Goal: Task Accomplishment & Management: Complete application form

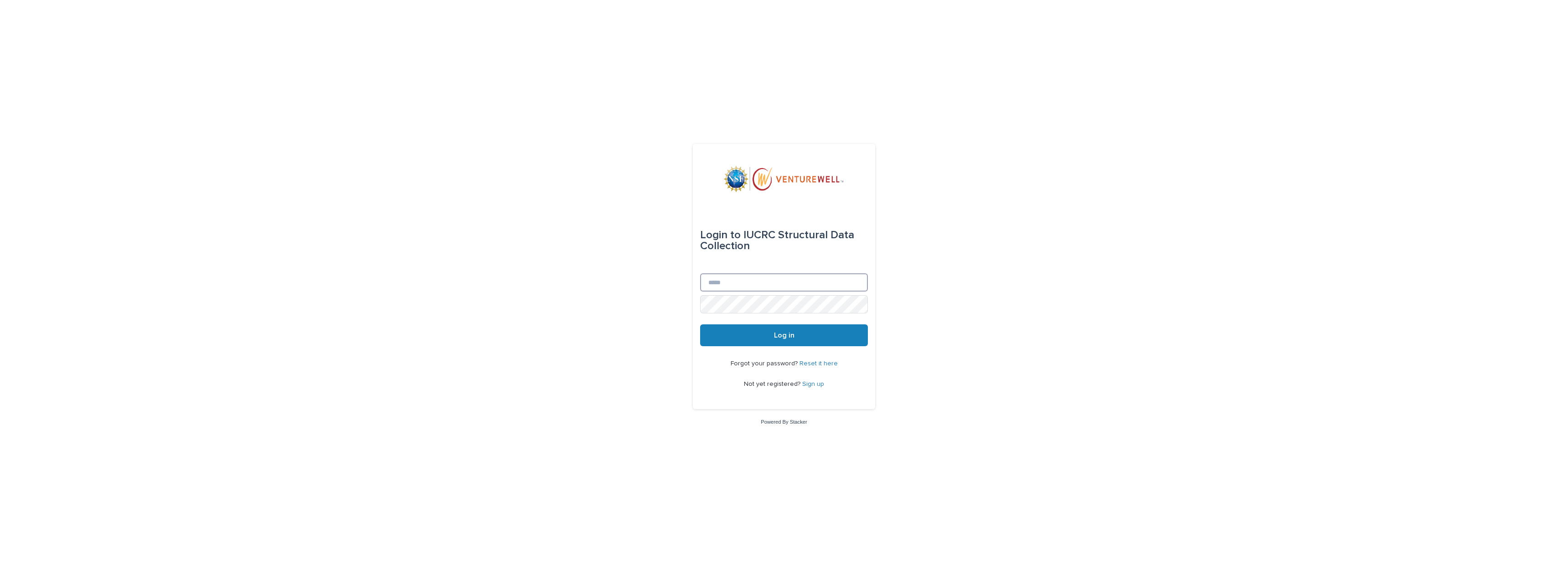
click at [756, 286] on input "Email" at bounding box center [784, 283] width 168 height 18
type input "**********"
click at [648, 382] on div "**********" at bounding box center [784, 290] width 1568 height 579
click at [811, 334] on button "Log in" at bounding box center [784, 335] width 168 height 22
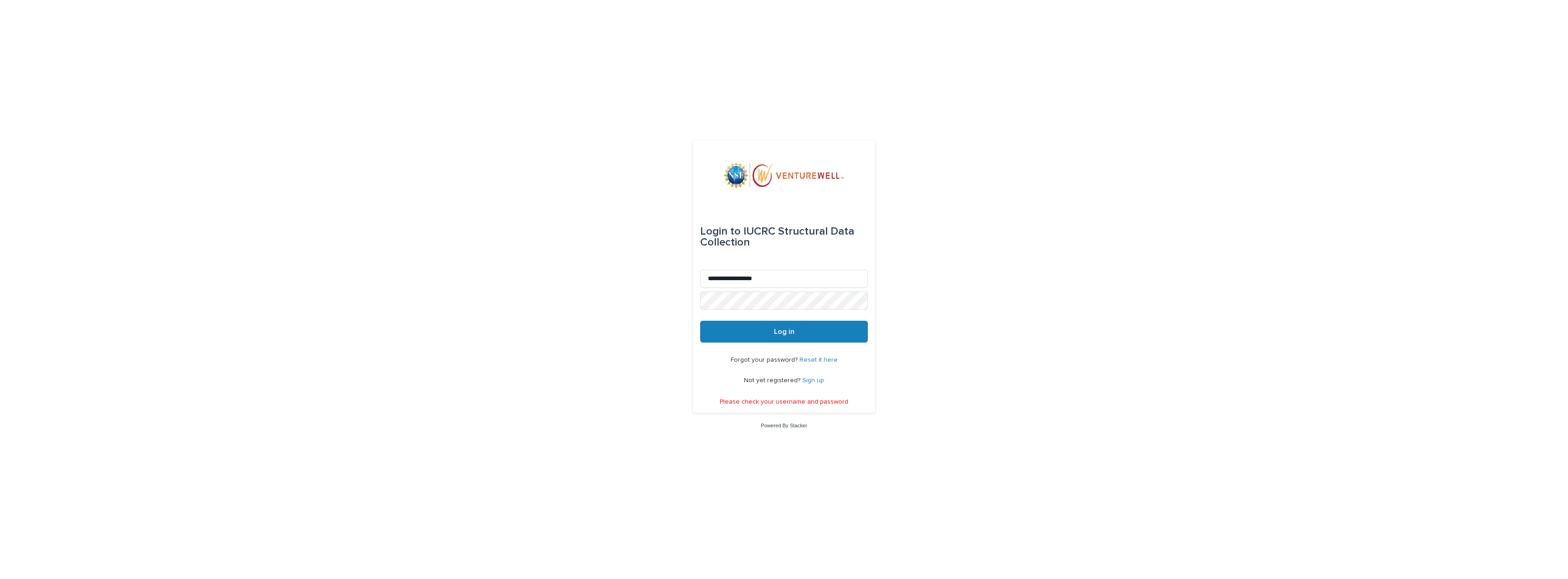
click at [831, 358] on link "Reset it here" at bounding box center [819, 360] width 39 height 7
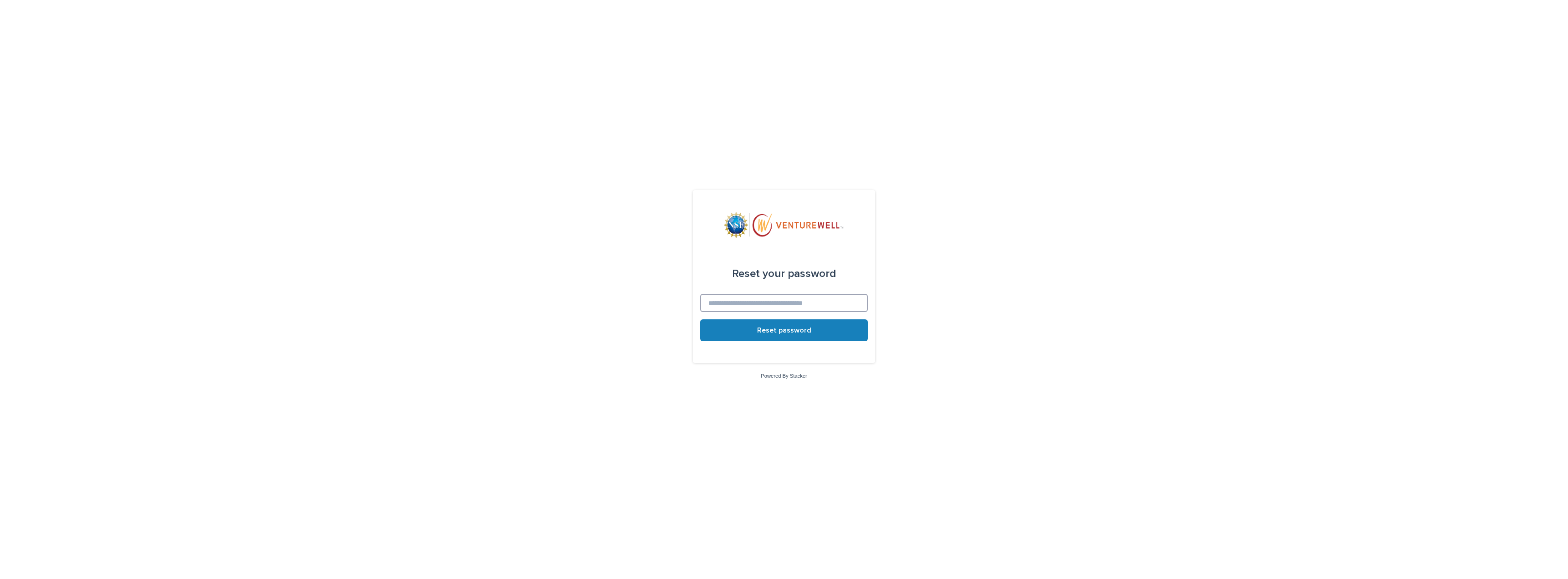
click at [768, 301] on input at bounding box center [784, 303] width 168 height 18
type input "**********"
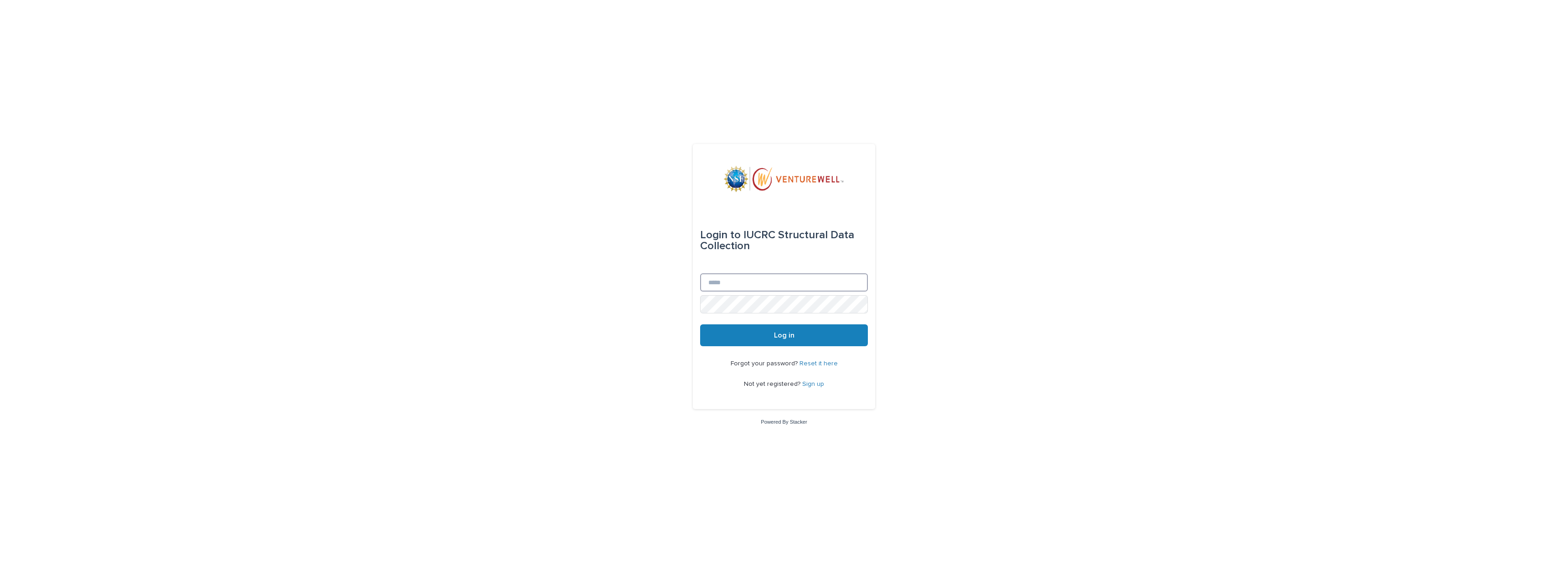
click at [723, 285] on input "Email" at bounding box center [784, 283] width 168 height 18
type input "**********"
click at [700, 324] on button "Log in" at bounding box center [784, 335] width 168 height 22
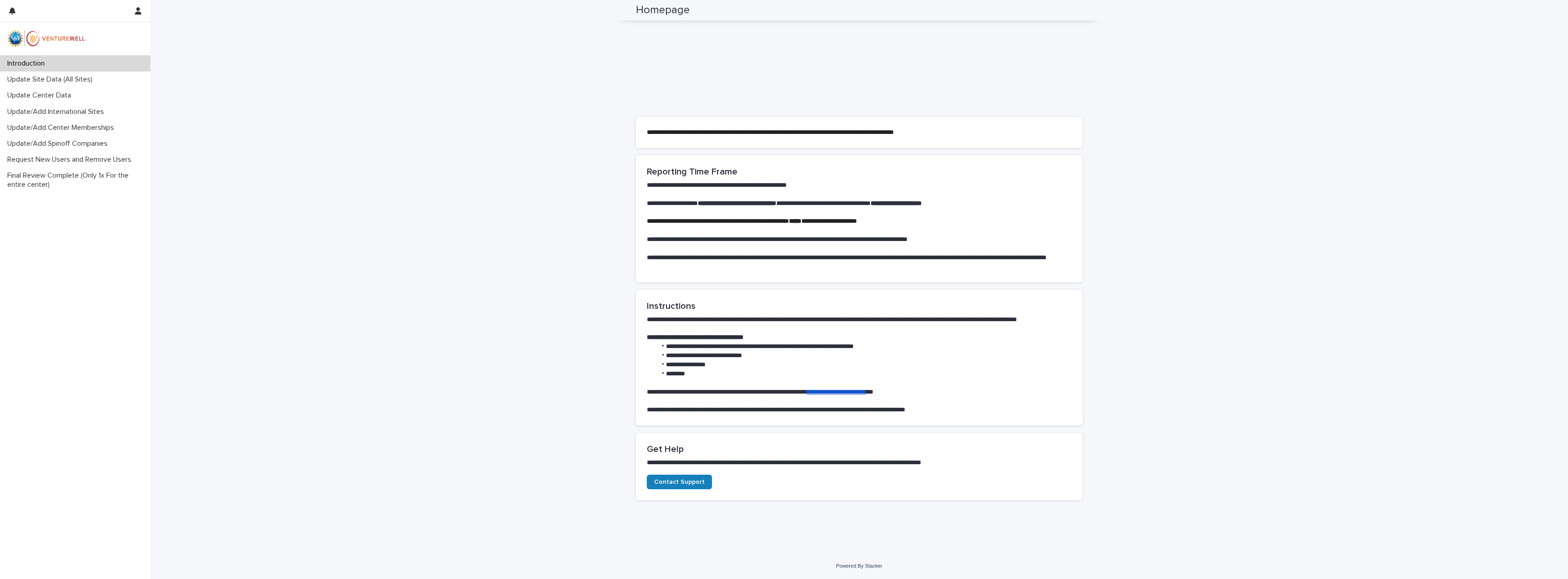
scroll to position [168, 0]
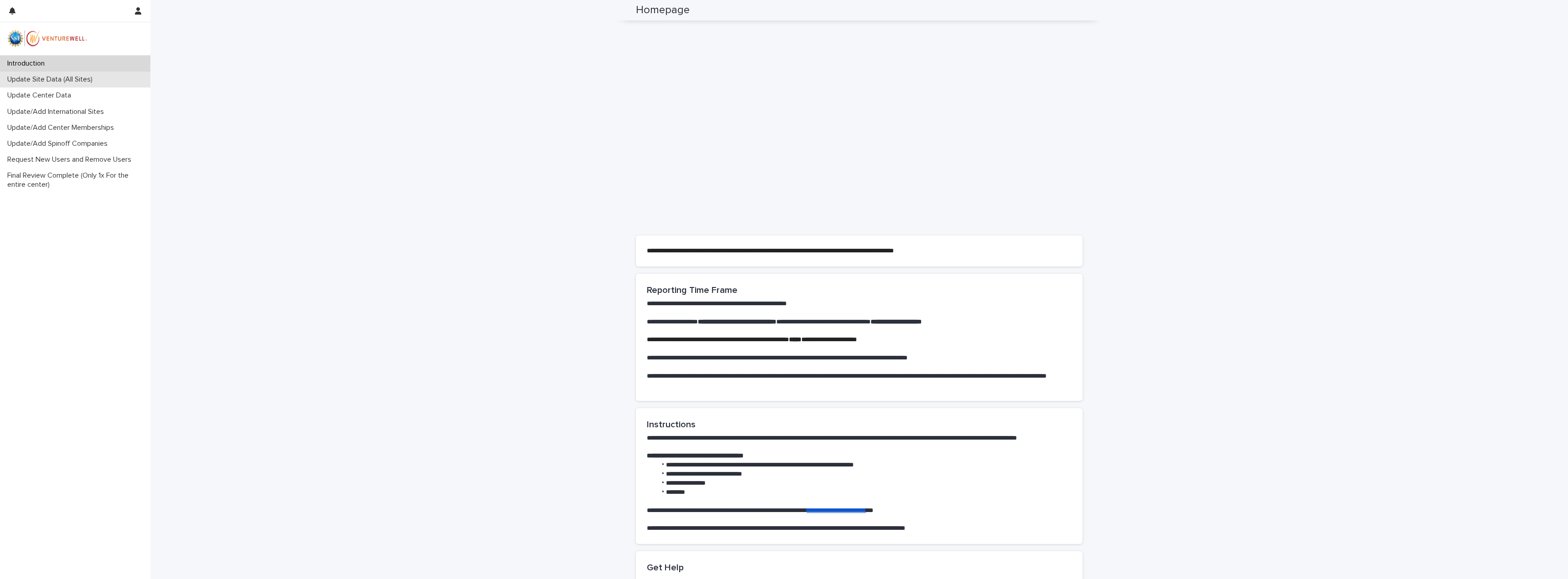
click at [45, 84] on p "Update Site Data (All Sites)" at bounding box center [51, 80] width 96 height 8
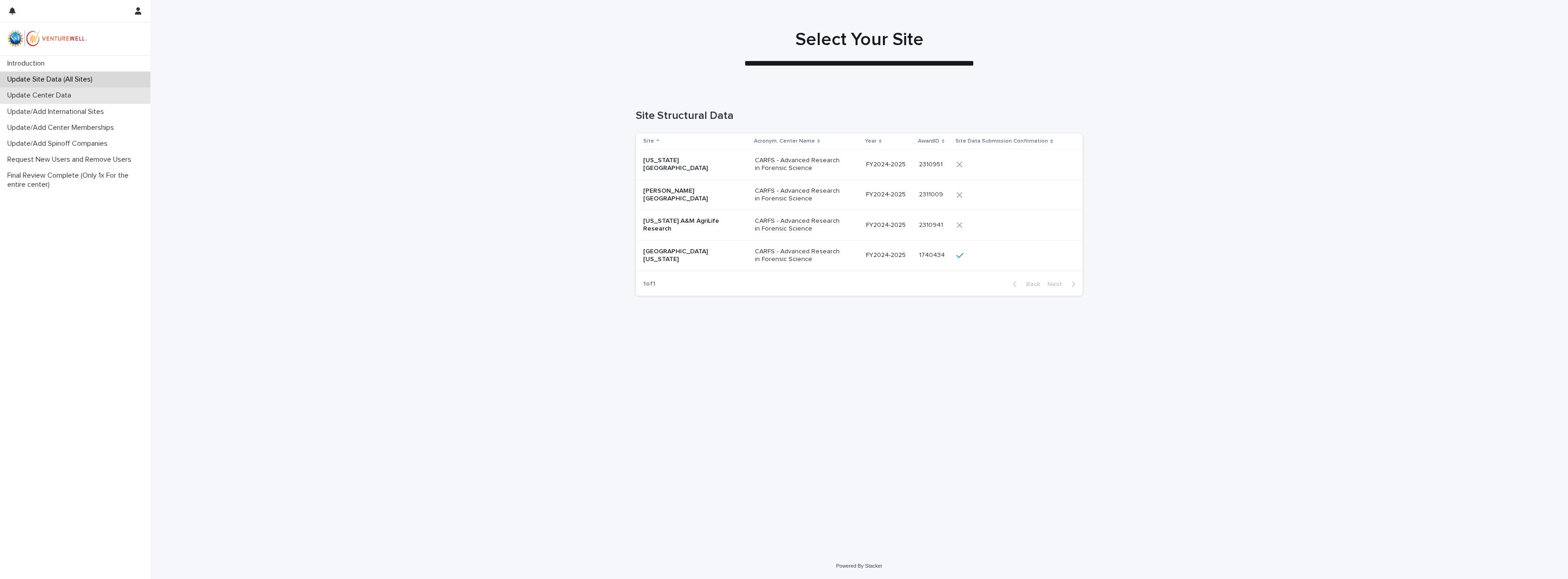
click at [48, 94] on p "Update Center Data" at bounding box center [40, 96] width 75 height 8
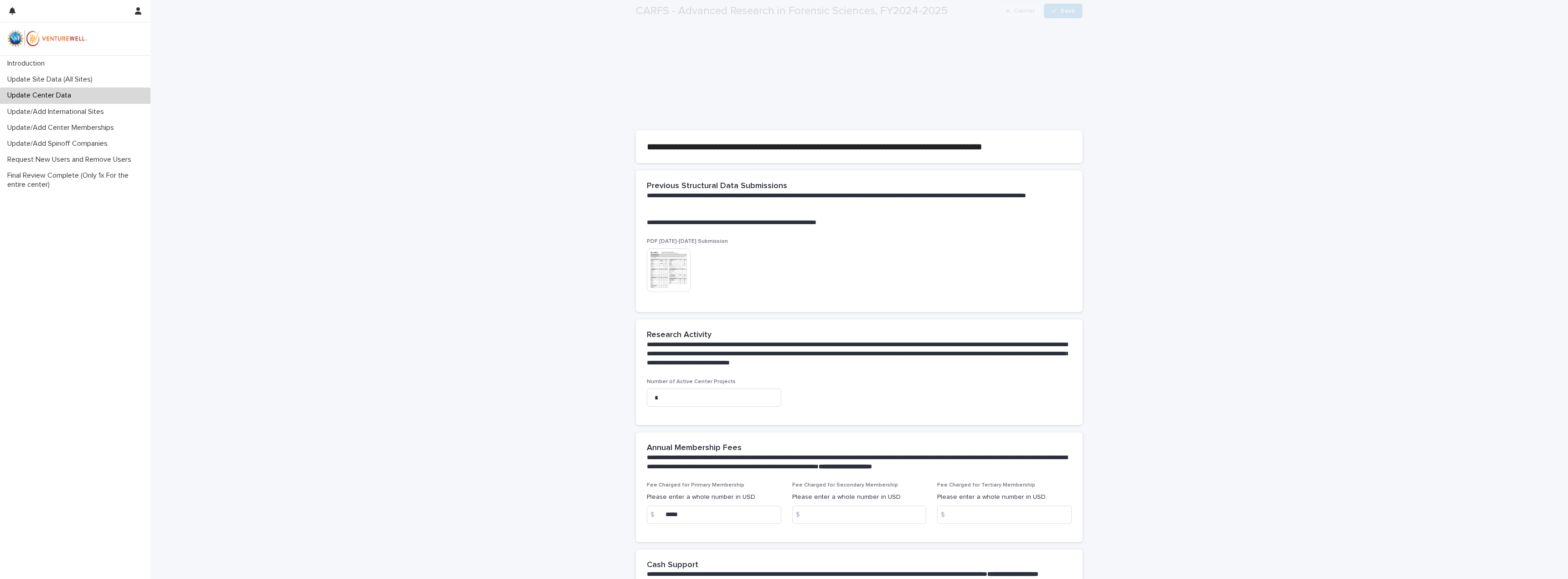
scroll to position [182, 0]
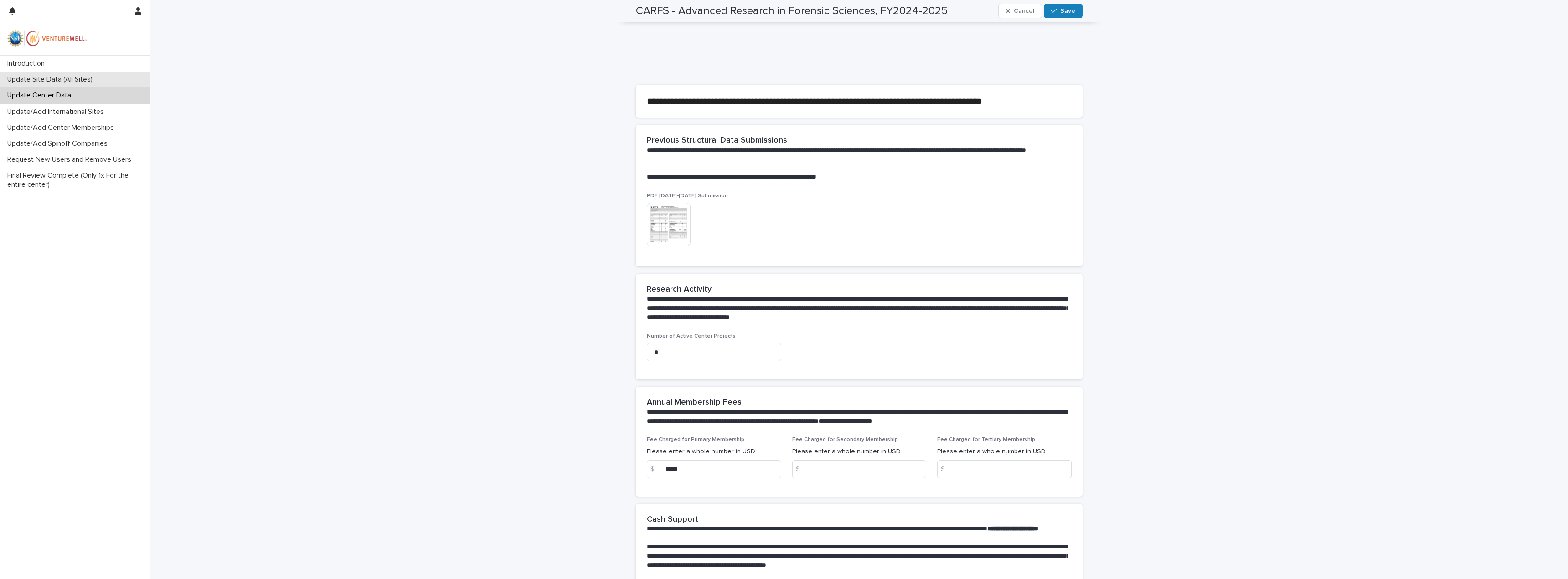
click at [55, 82] on p "Update Site Data (All Sites)" at bounding box center [51, 80] width 96 height 8
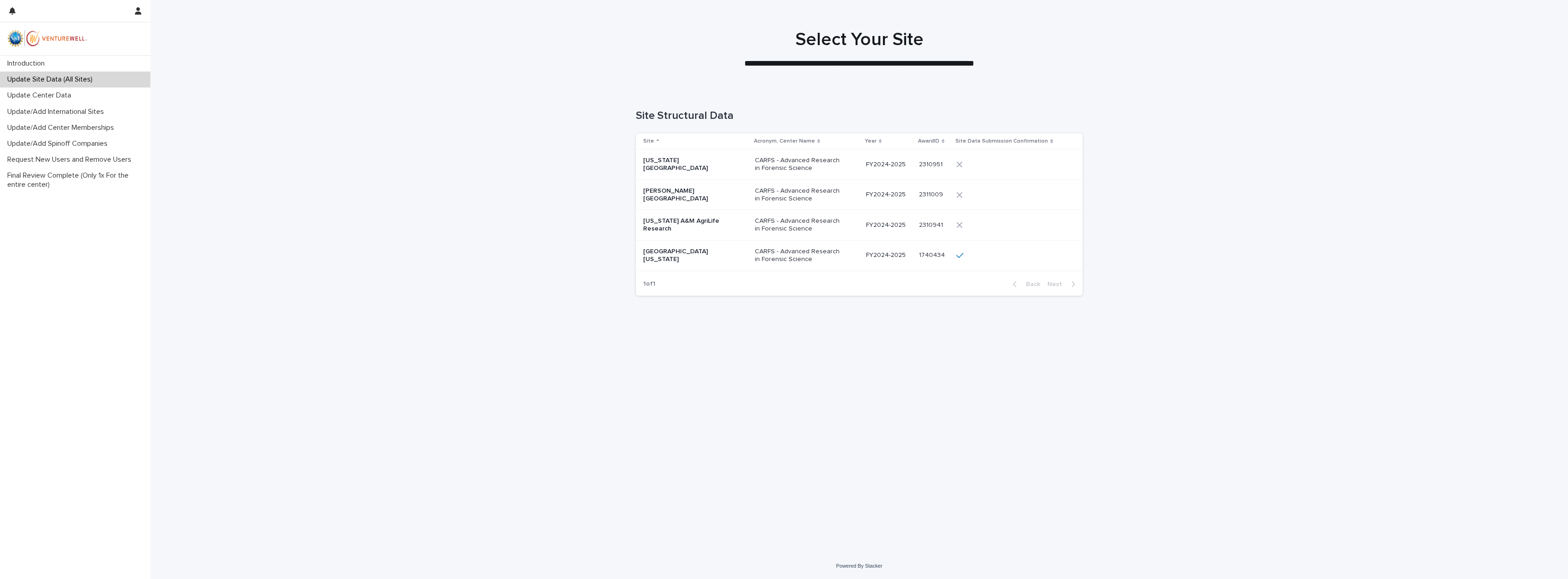
click at [698, 229] on div "Texas A&M AgriLife Research" at bounding box center [695, 224] width 104 height 23
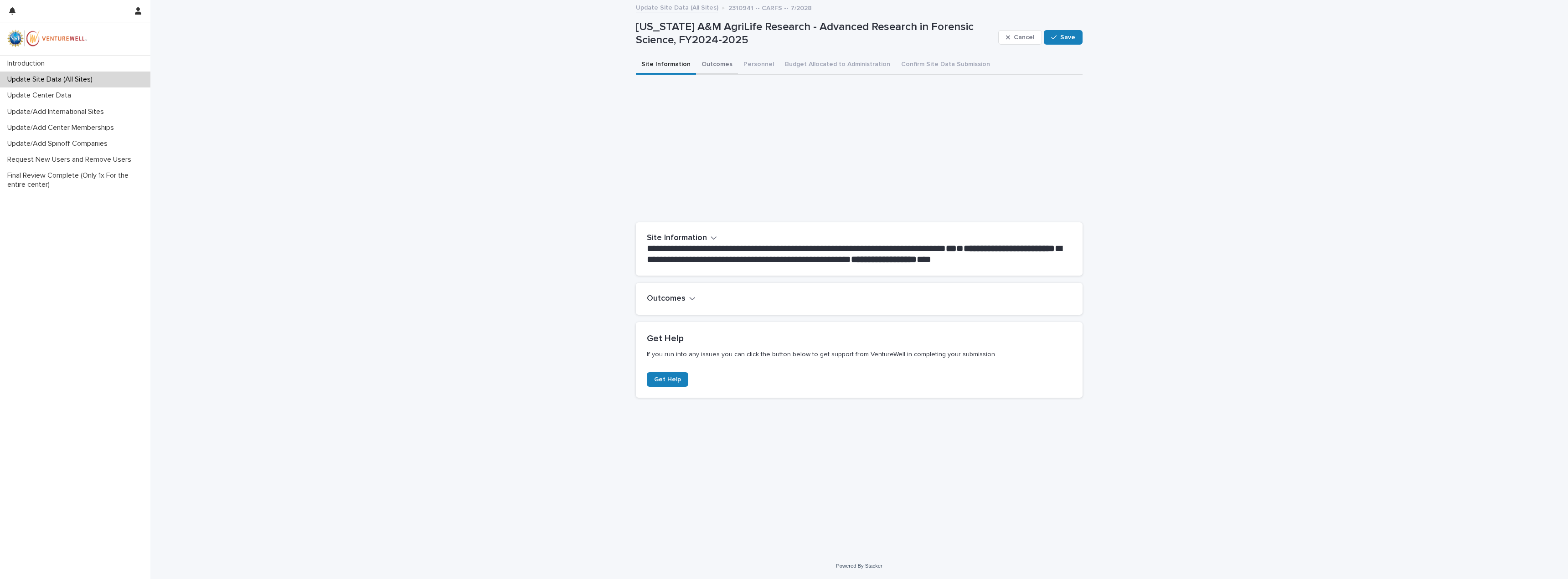
click at [714, 65] on button "Outcomes" at bounding box center [717, 65] width 42 height 19
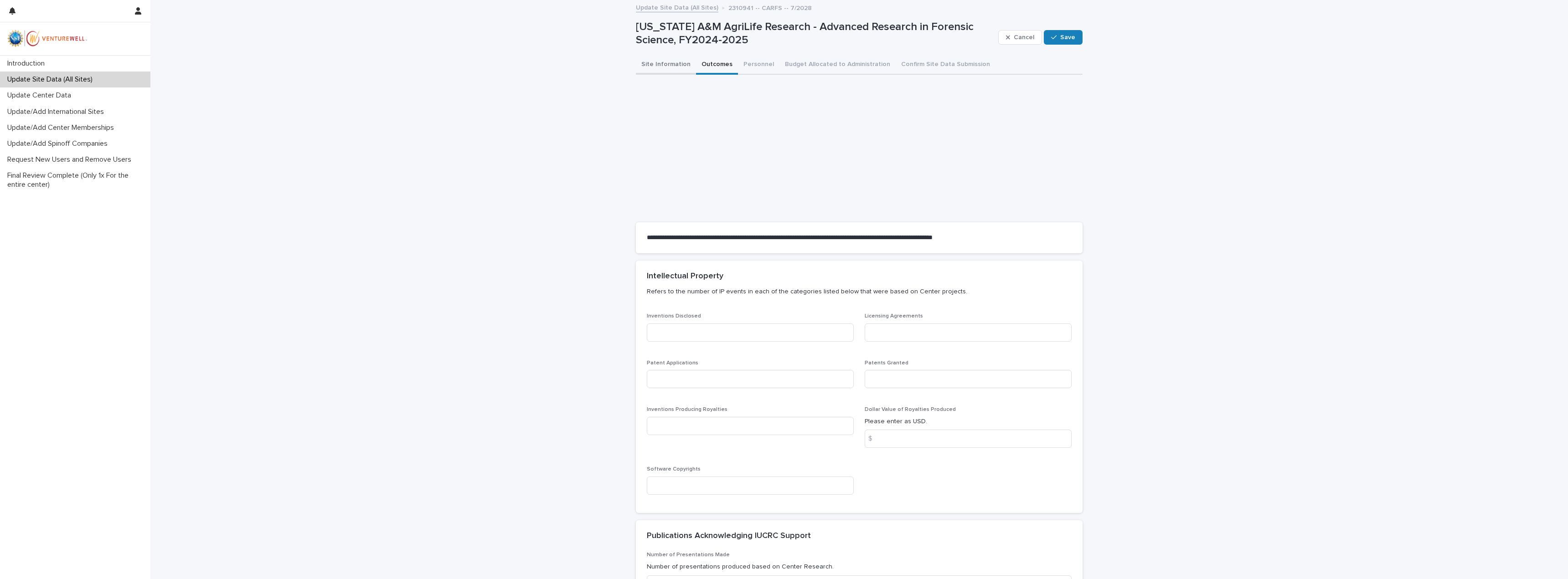
click at [653, 60] on button "Site Information" at bounding box center [666, 65] width 60 height 19
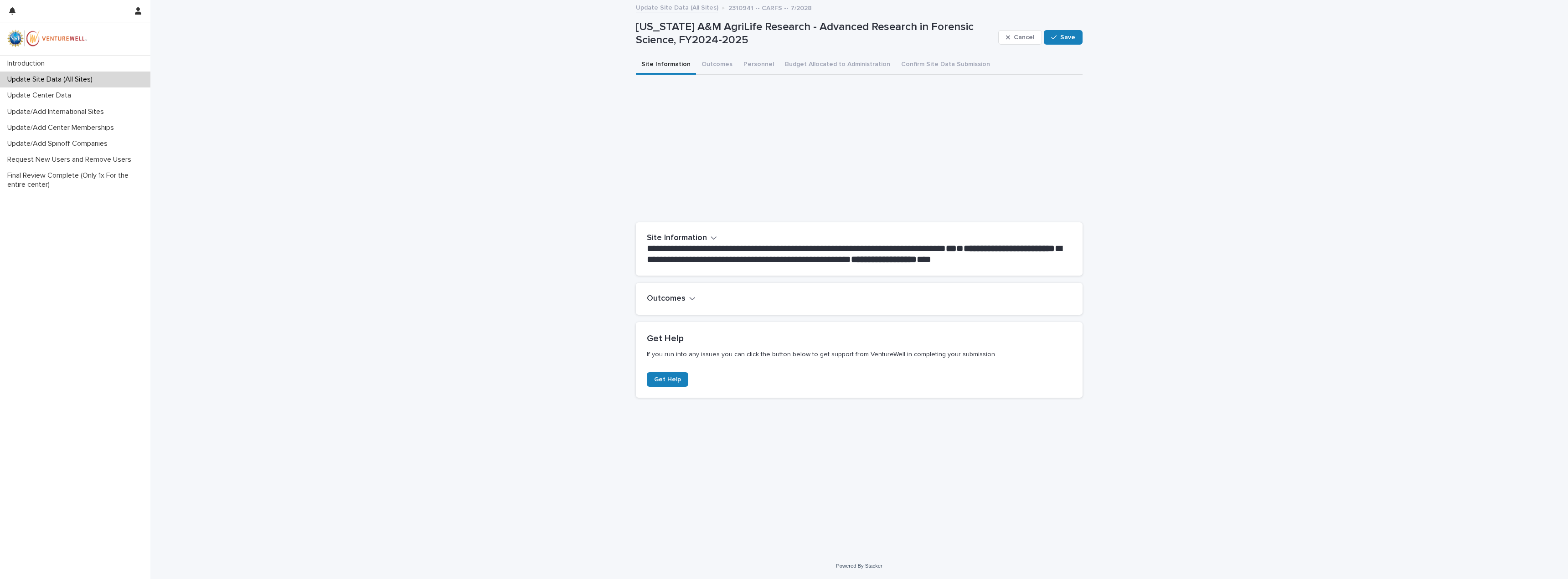
click at [690, 301] on icon "button" at bounding box center [692, 299] width 7 height 8
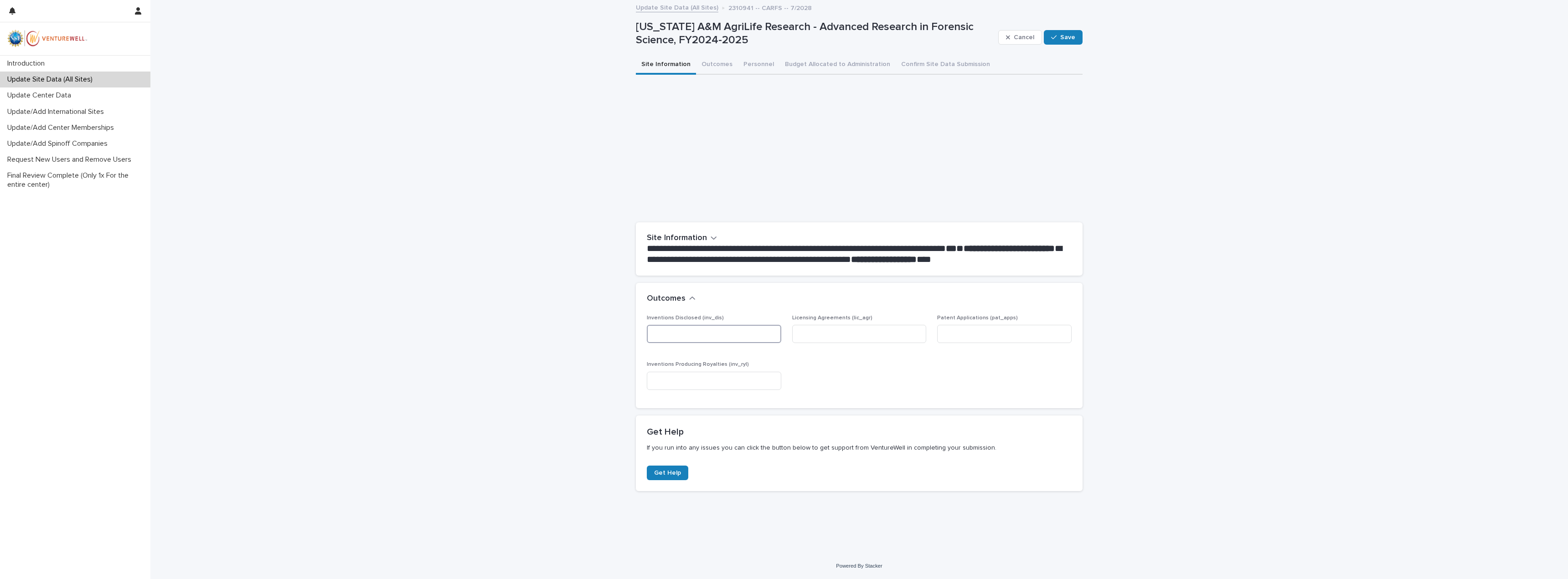
click at [726, 340] on input at bounding box center [714, 334] width 134 height 18
type input "*"
click at [818, 331] on input at bounding box center [859, 334] width 134 height 18
type input "*"
click at [947, 331] on input at bounding box center [1004, 334] width 134 height 18
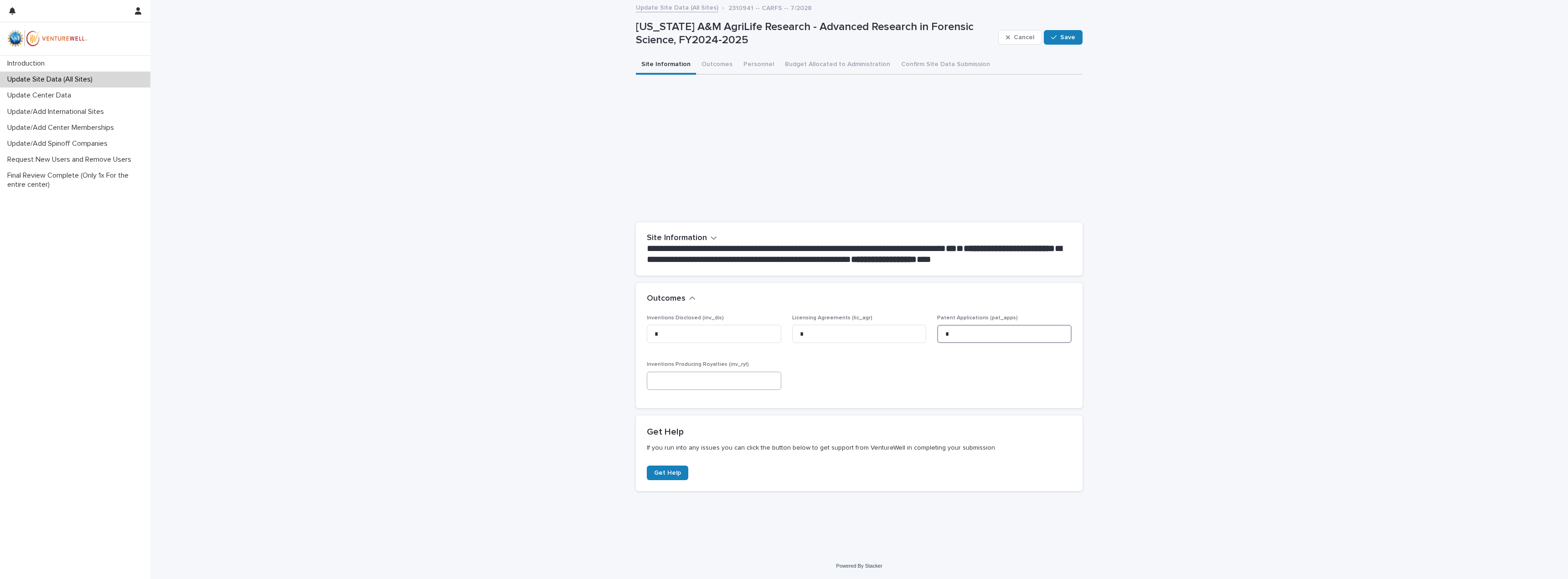
type input "*"
click at [736, 378] on input at bounding box center [714, 381] width 134 height 18
type input "*"
click at [715, 62] on button "Outcomes" at bounding box center [717, 65] width 42 height 19
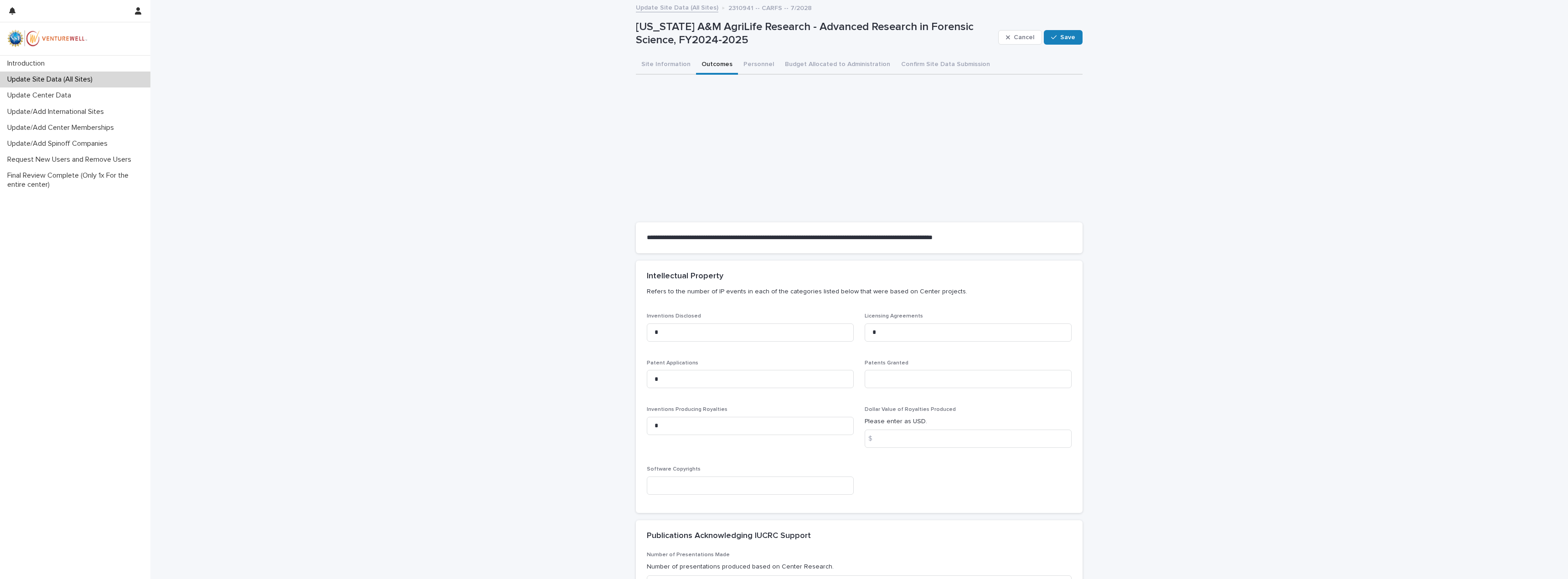
scroll to position [45, 0]
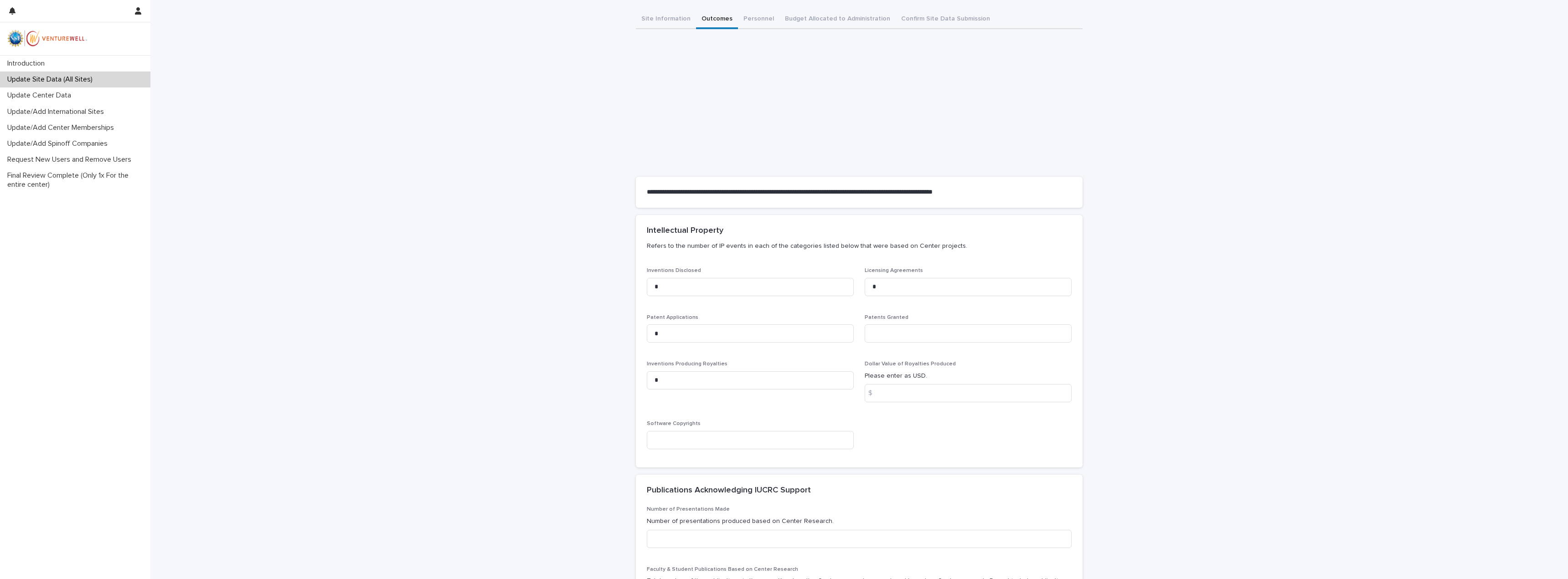
click at [887, 324] on div "Patents Granted" at bounding box center [968, 331] width 207 height 35
click at [910, 392] on input at bounding box center [968, 393] width 207 height 18
type input "*"
click at [707, 437] on input at bounding box center [750, 440] width 207 height 18
type input "*"
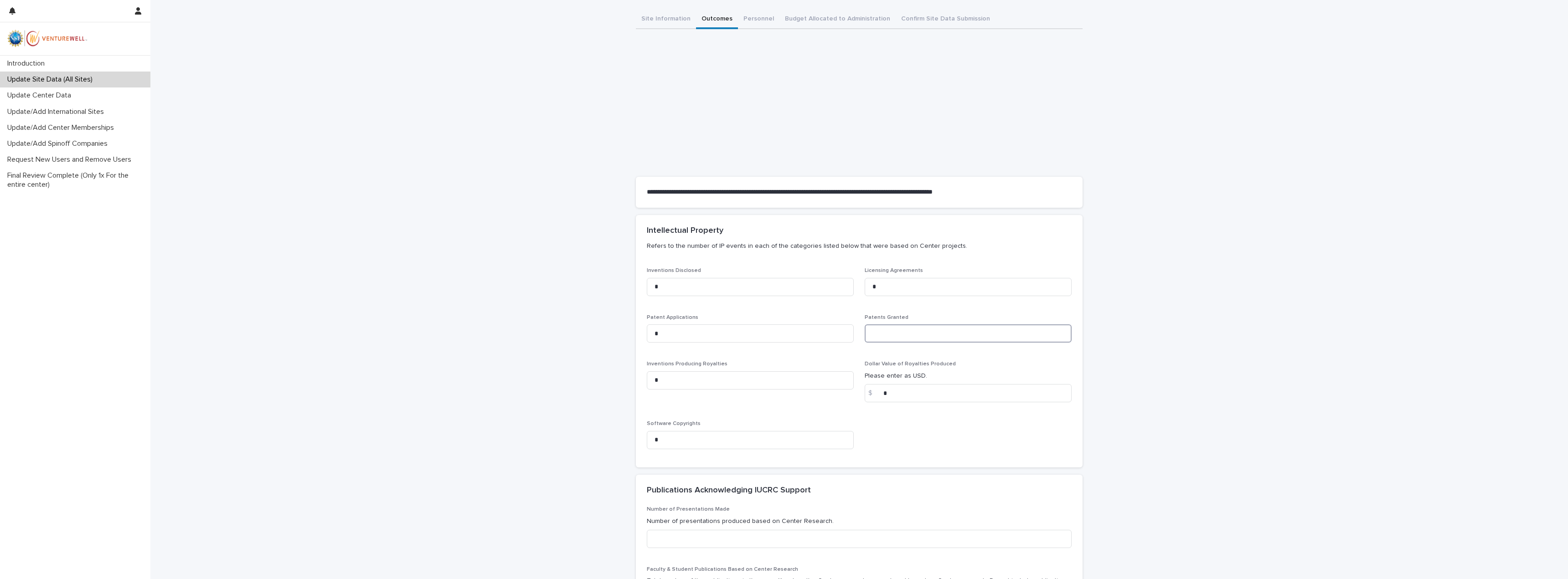
click at [886, 334] on input at bounding box center [968, 333] width 207 height 18
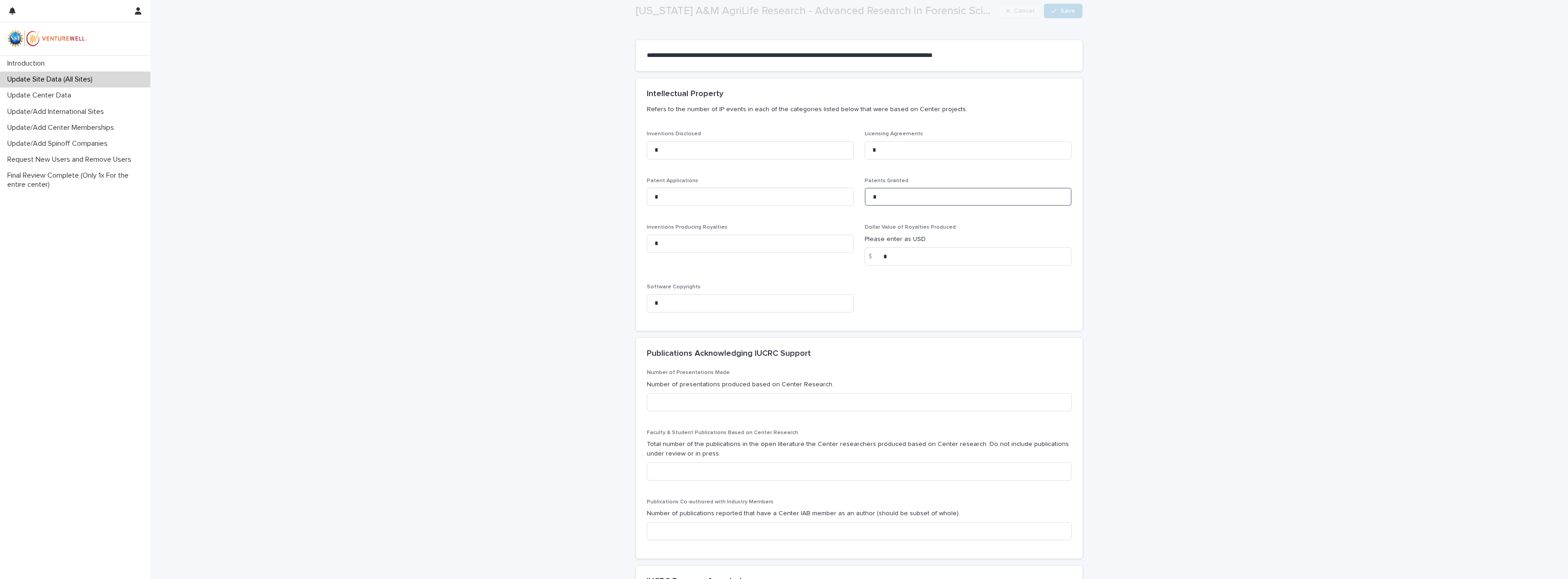
scroll to position [227, 0]
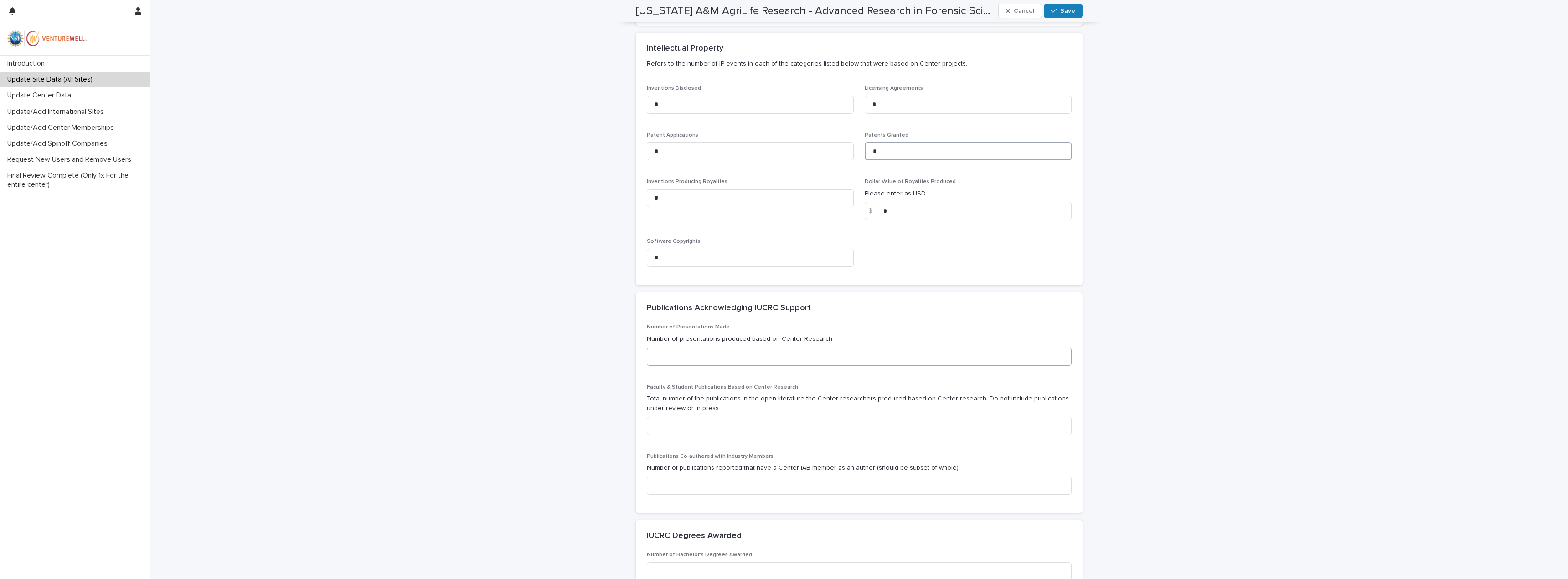
type input "*"
click at [689, 363] on input at bounding box center [859, 357] width 425 height 18
type input "*"
click at [693, 428] on input at bounding box center [859, 426] width 425 height 18
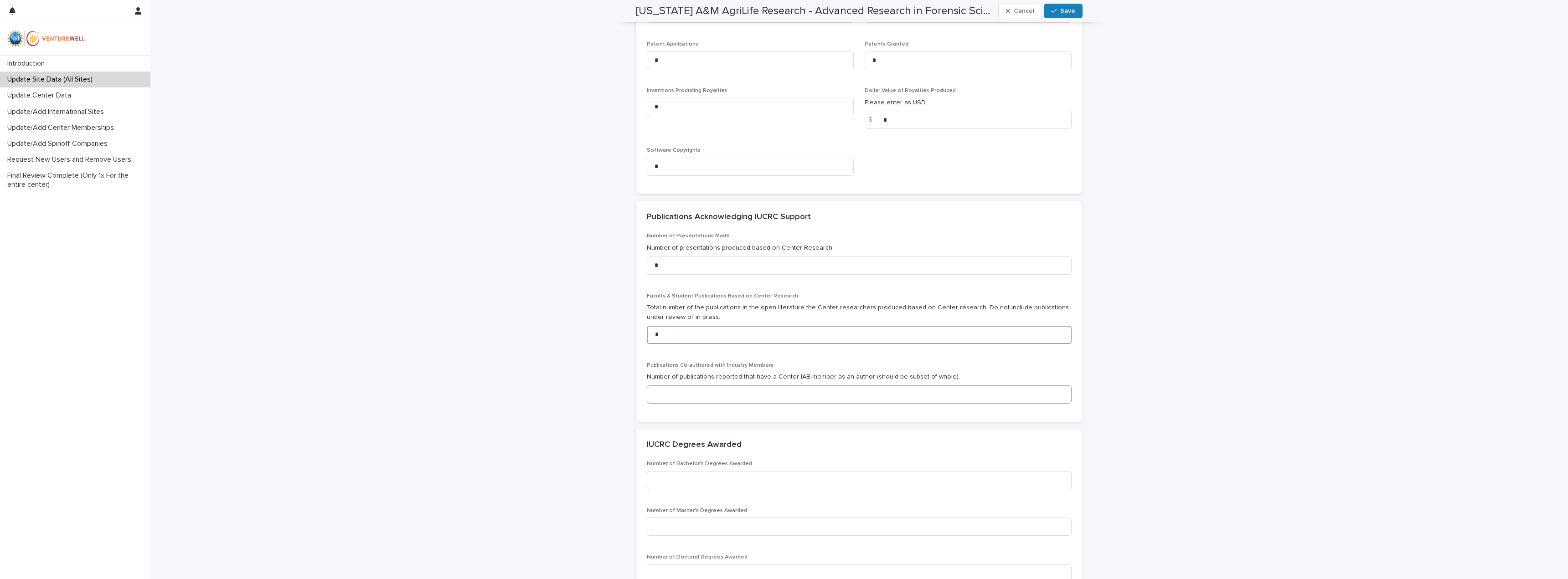
type input "*"
click at [668, 396] on input at bounding box center [859, 394] width 425 height 18
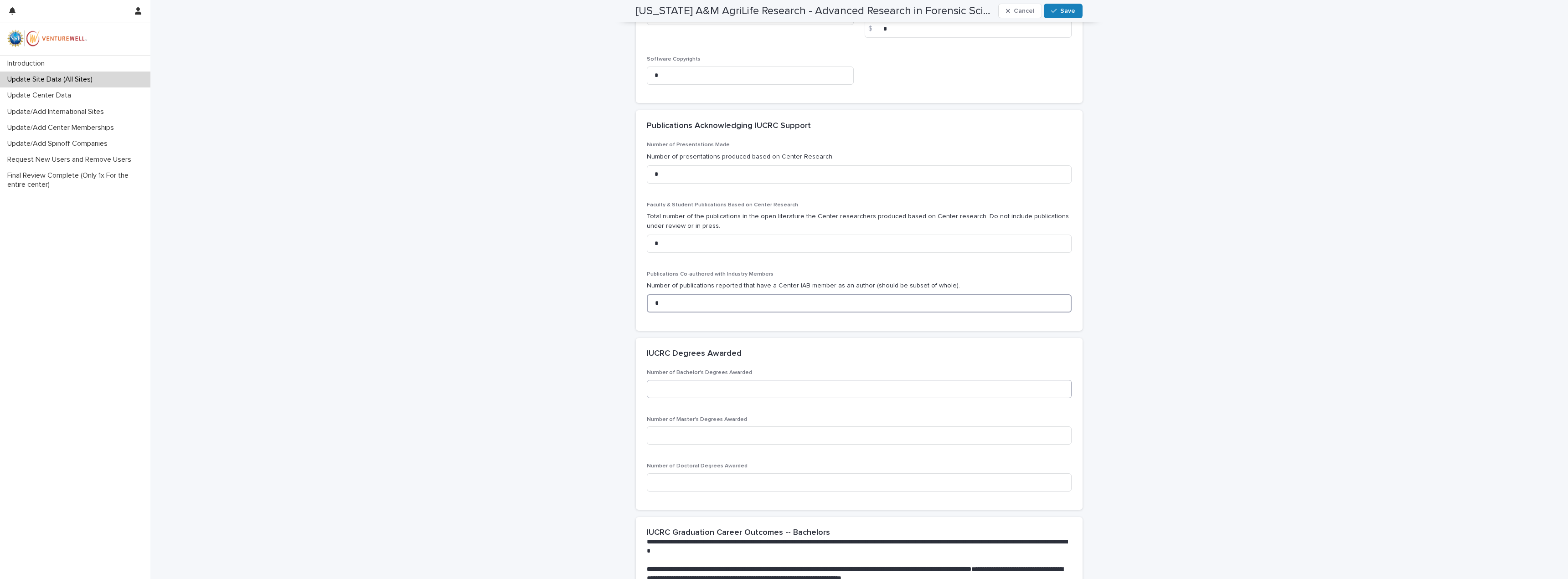
type input "*"
click at [699, 383] on input at bounding box center [859, 389] width 425 height 18
type input "*"
click at [703, 441] on input at bounding box center [859, 436] width 425 height 18
type input "*"
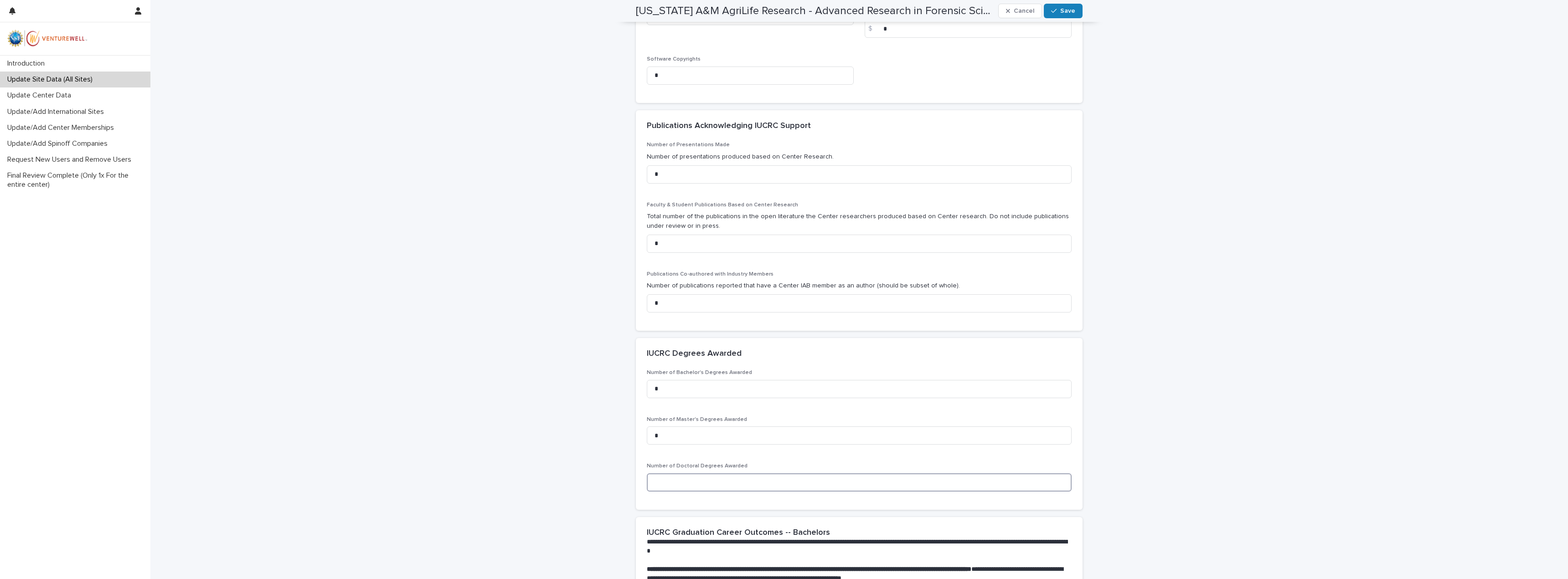
click at [708, 491] on input at bounding box center [859, 482] width 425 height 18
type input "*"
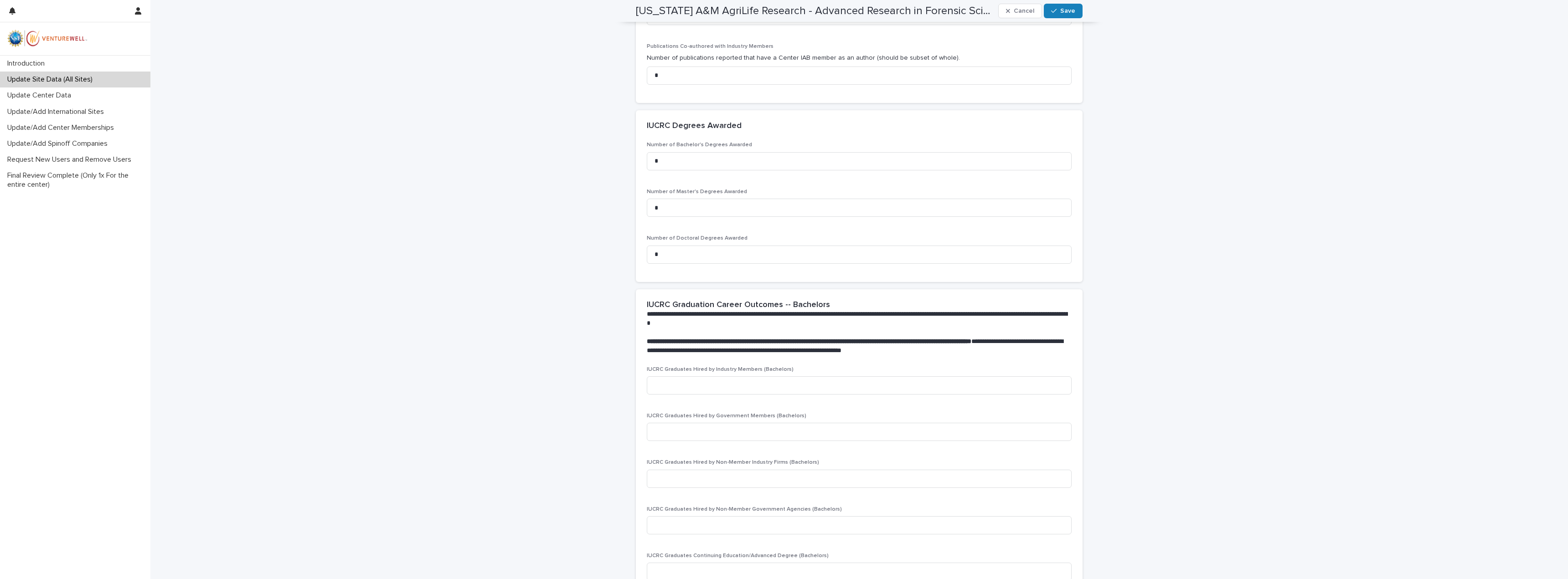
scroll to position [820, 0]
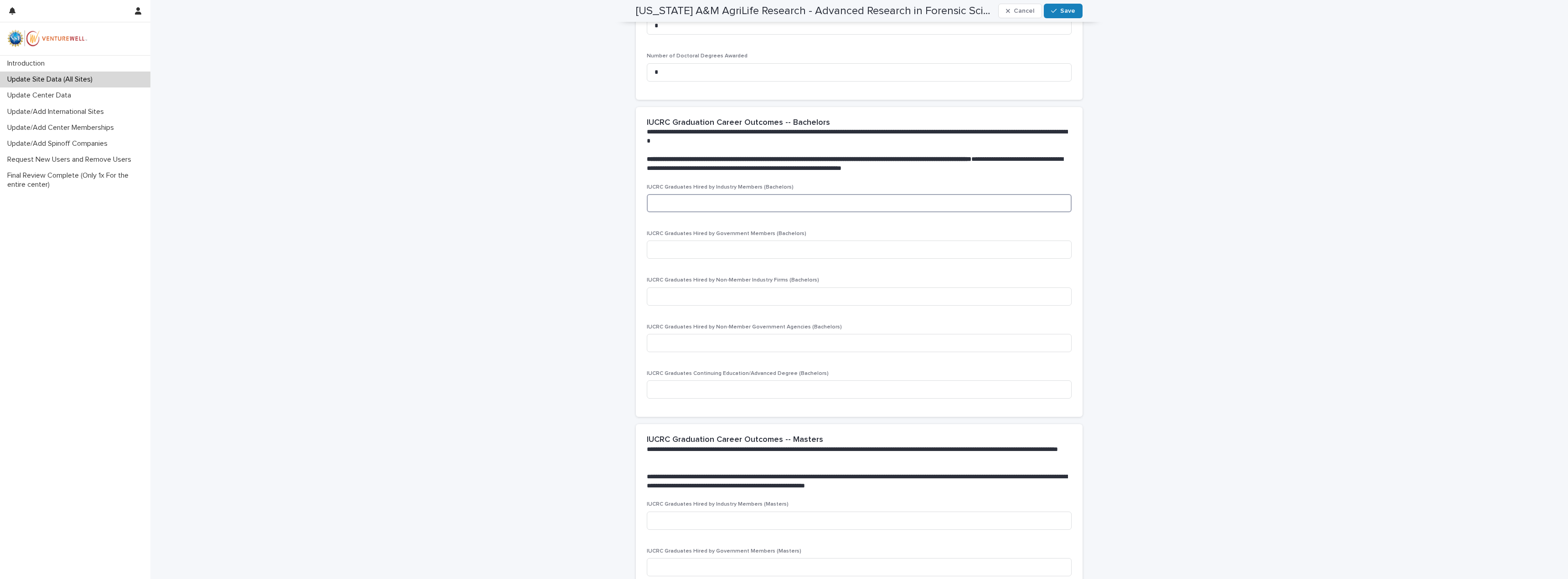
click at [700, 205] on input at bounding box center [859, 203] width 425 height 18
type input "*"
click at [675, 250] on input at bounding box center [859, 250] width 425 height 18
type input "*"
click at [693, 303] on input at bounding box center [859, 296] width 425 height 18
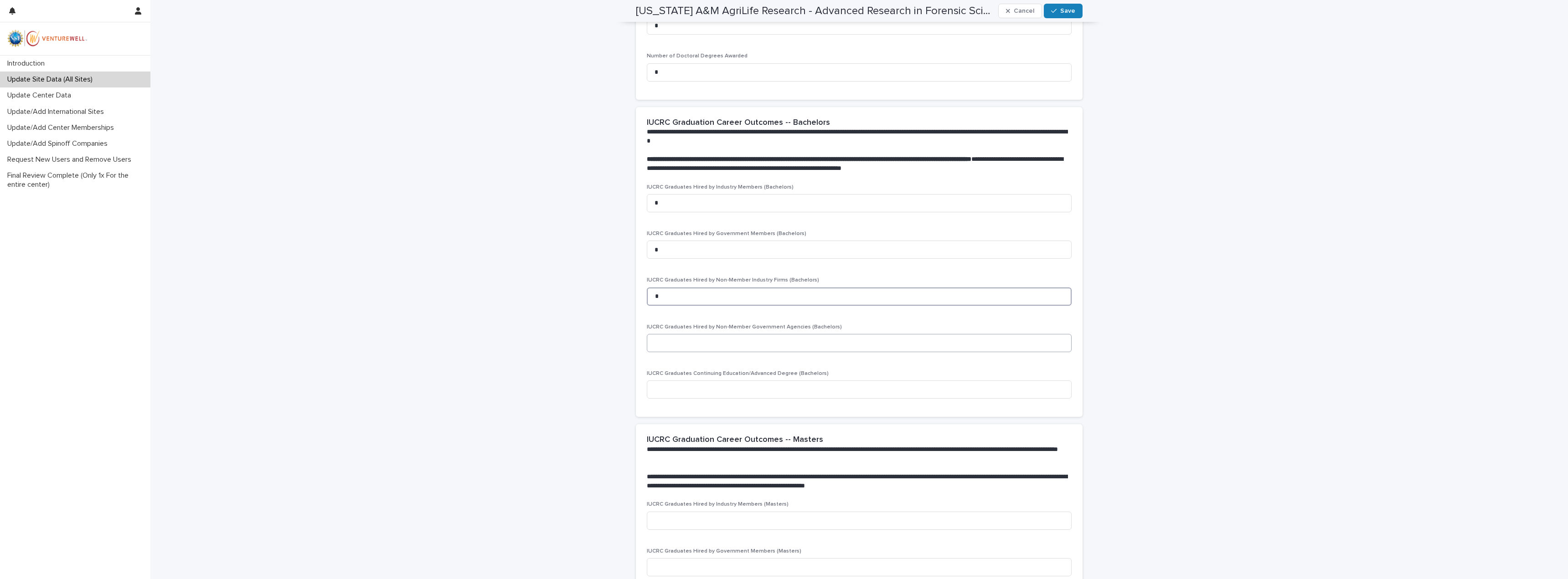
type input "*"
click at [714, 344] on input at bounding box center [859, 343] width 425 height 18
type input "*"
click at [731, 392] on input at bounding box center [859, 389] width 425 height 18
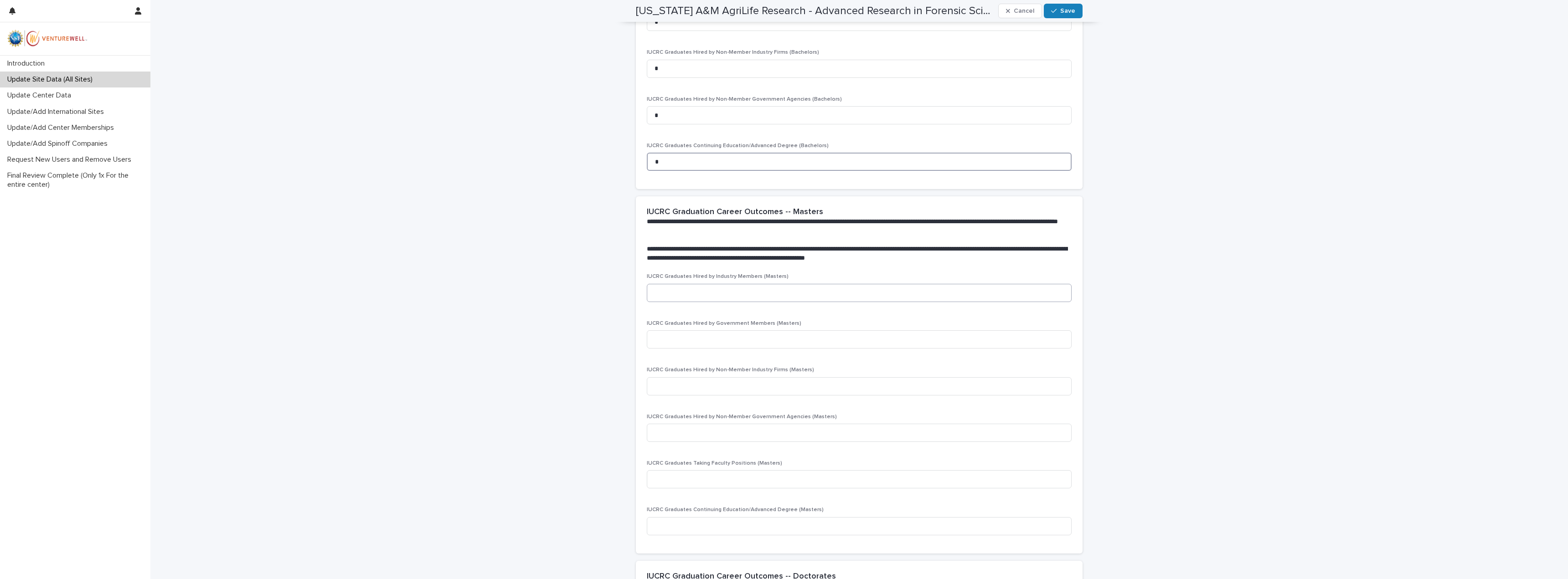
type input "*"
click at [686, 289] on input at bounding box center [859, 293] width 425 height 18
type input "*"
click at [701, 347] on input at bounding box center [859, 339] width 425 height 18
type input "*"
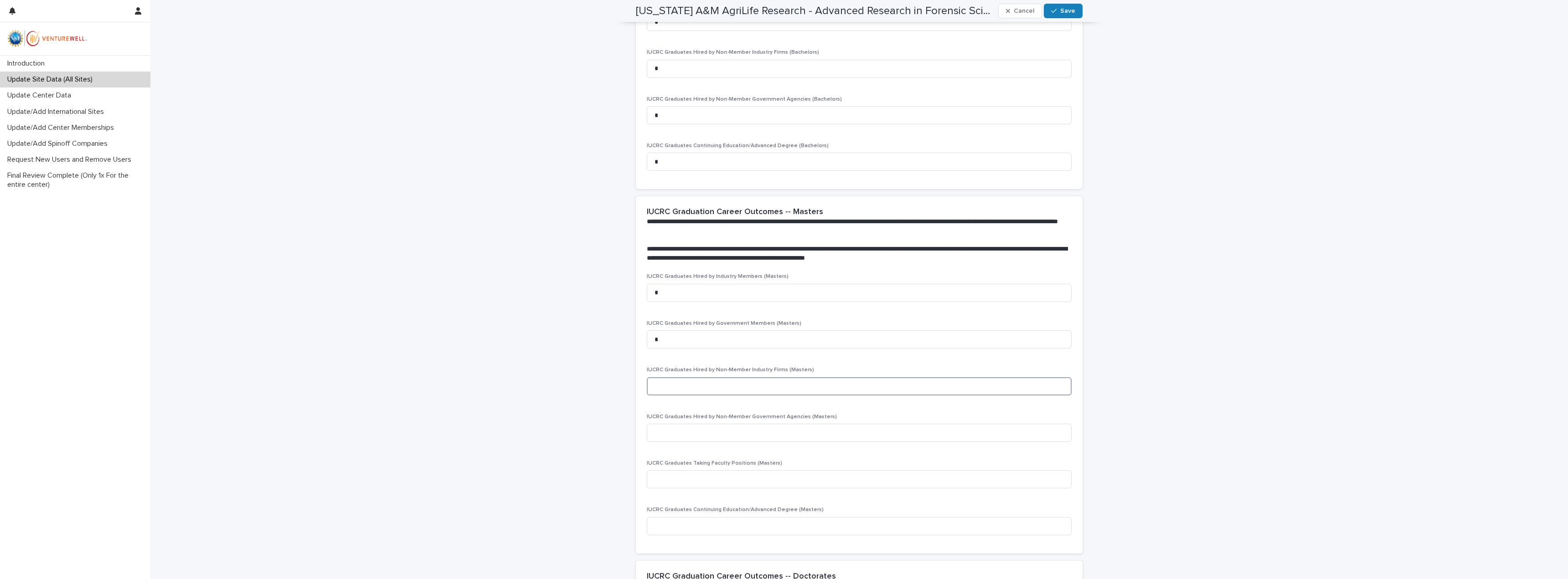
click at [698, 378] on input at bounding box center [859, 386] width 425 height 18
type input "*"
click at [697, 437] on input at bounding box center [859, 433] width 425 height 18
type input "*"
click at [702, 472] on input at bounding box center [859, 479] width 425 height 18
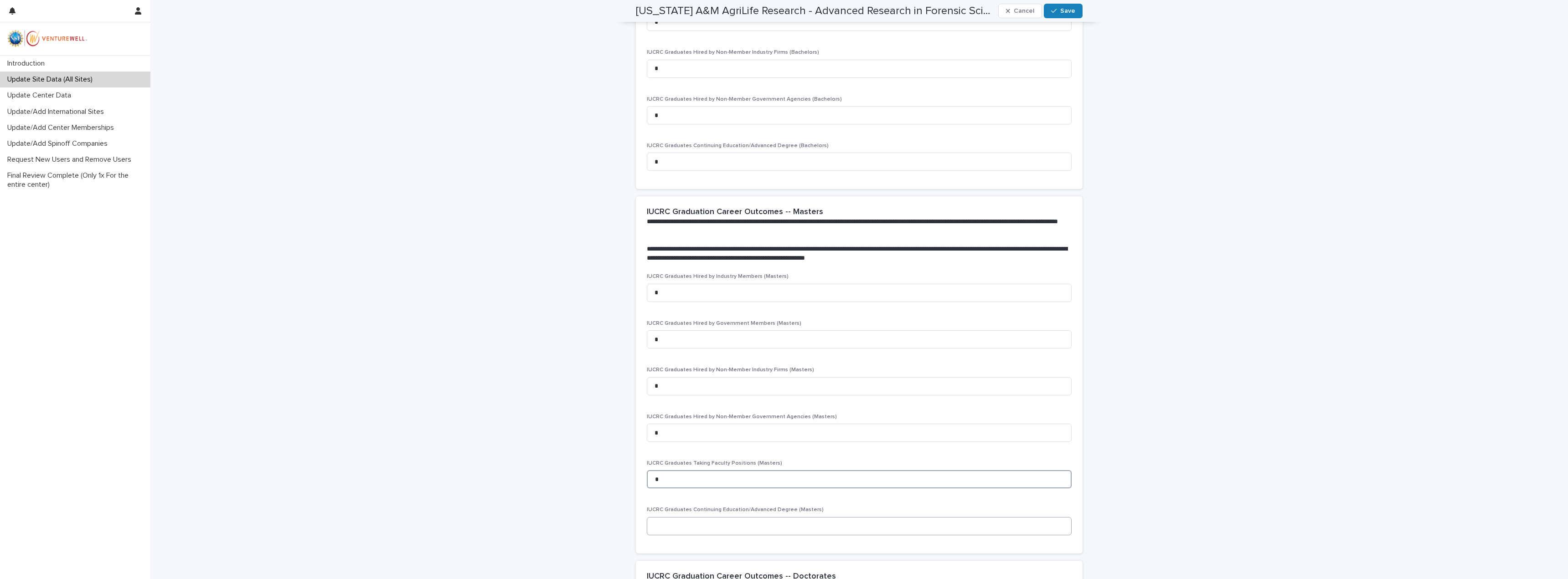
type input "*"
click at [722, 521] on input at bounding box center [859, 526] width 425 height 18
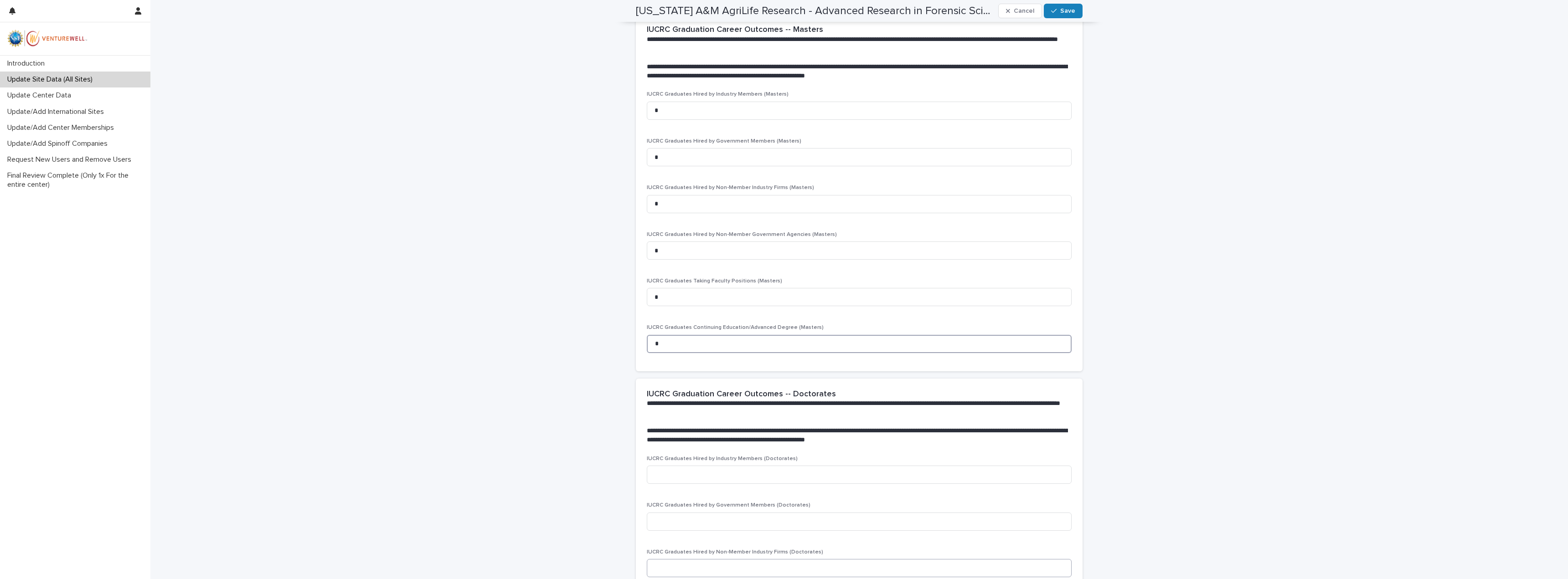
type input "*"
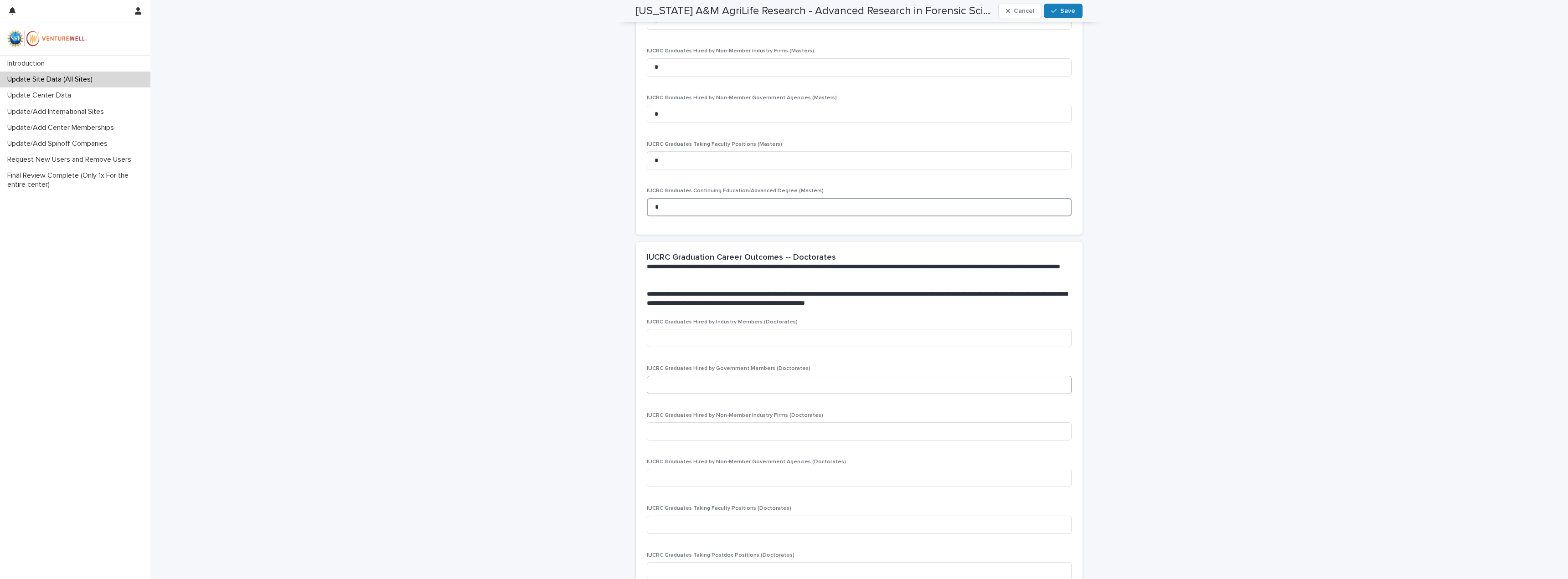
scroll to position [1411, 0]
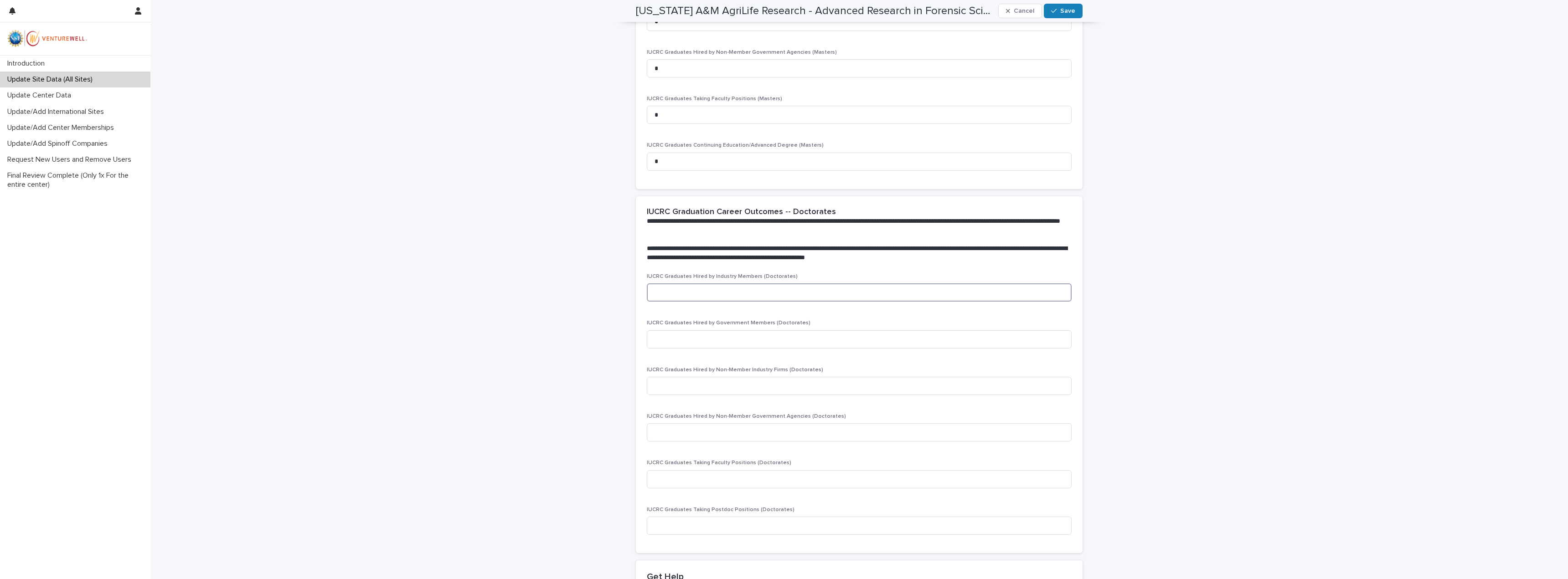
click at [668, 294] on input at bounding box center [859, 293] width 425 height 18
type input "*"
click at [684, 347] on input at bounding box center [859, 339] width 425 height 18
type input "*"
click at [698, 389] on input at bounding box center [859, 386] width 425 height 18
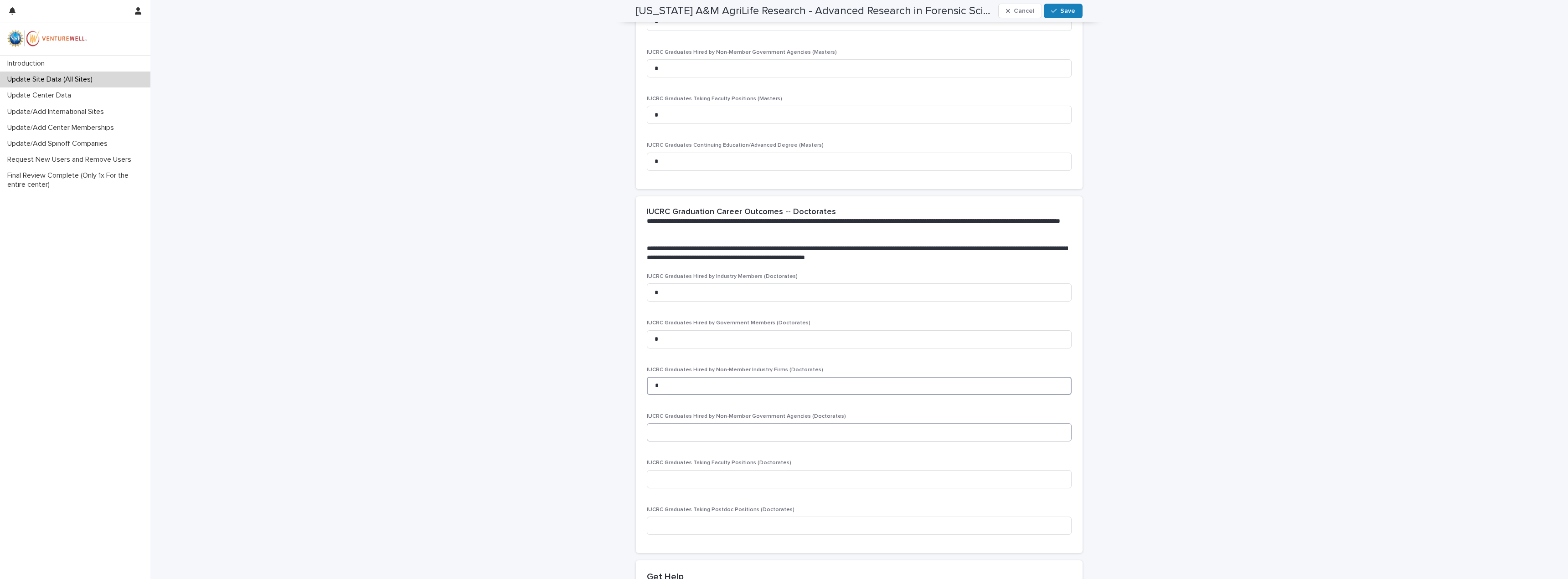
type input "*"
click at [697, 436] on input at bounding box center [859, 432] width 425 height 18
type input "*"
click at [705, 476] on input at bounding box center [859, 479] width 425 height 18
type input "*"
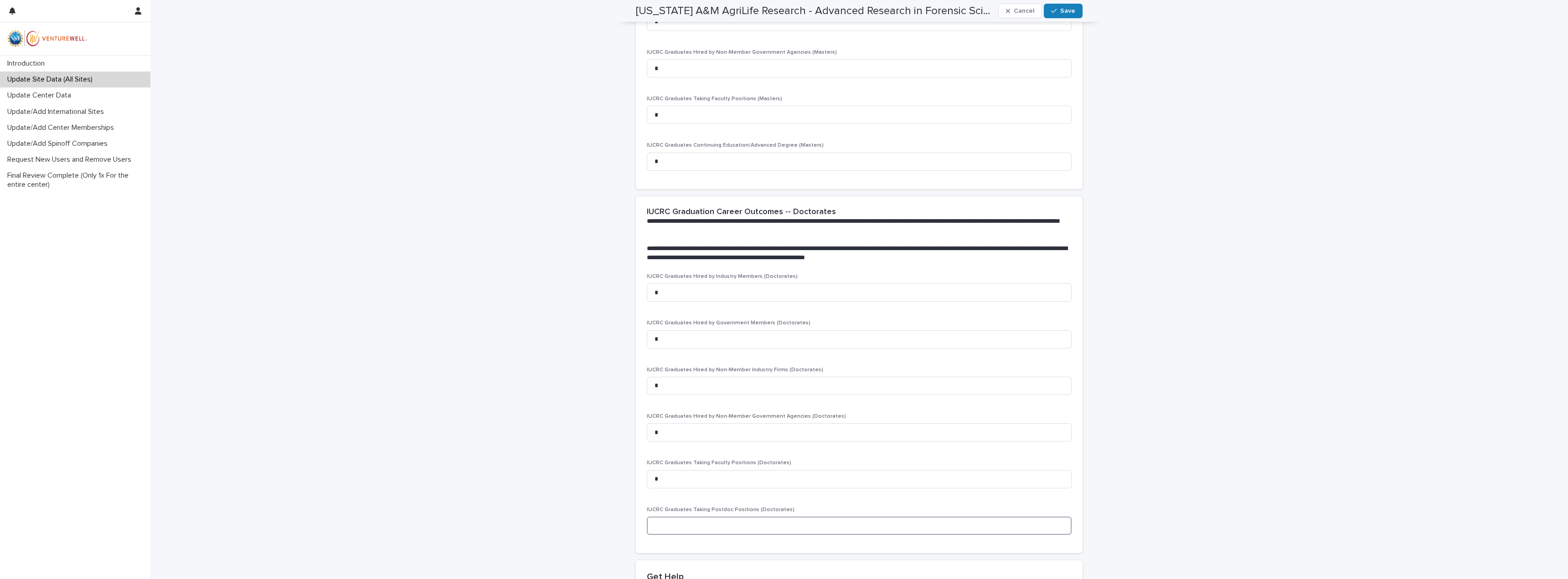
click at [725, 530] on input at bounding box center [859, 525] width 425 height 18
type input "*"
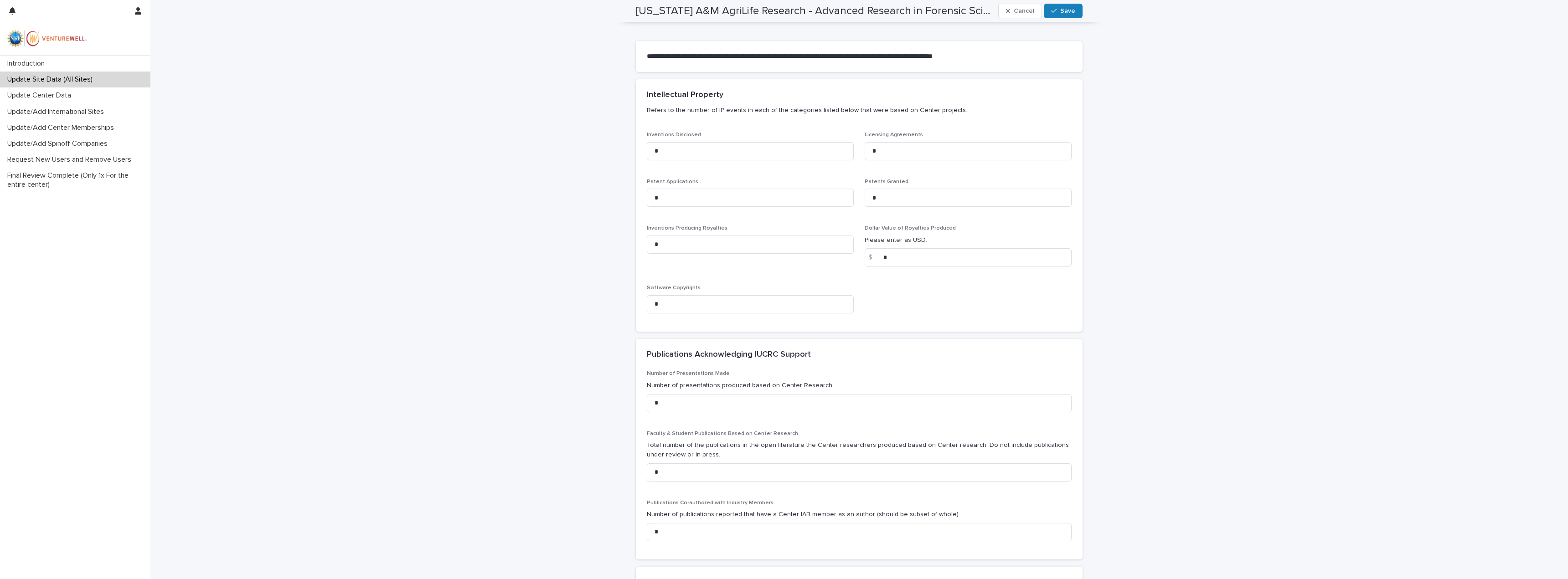
scroll to position [0, 0]
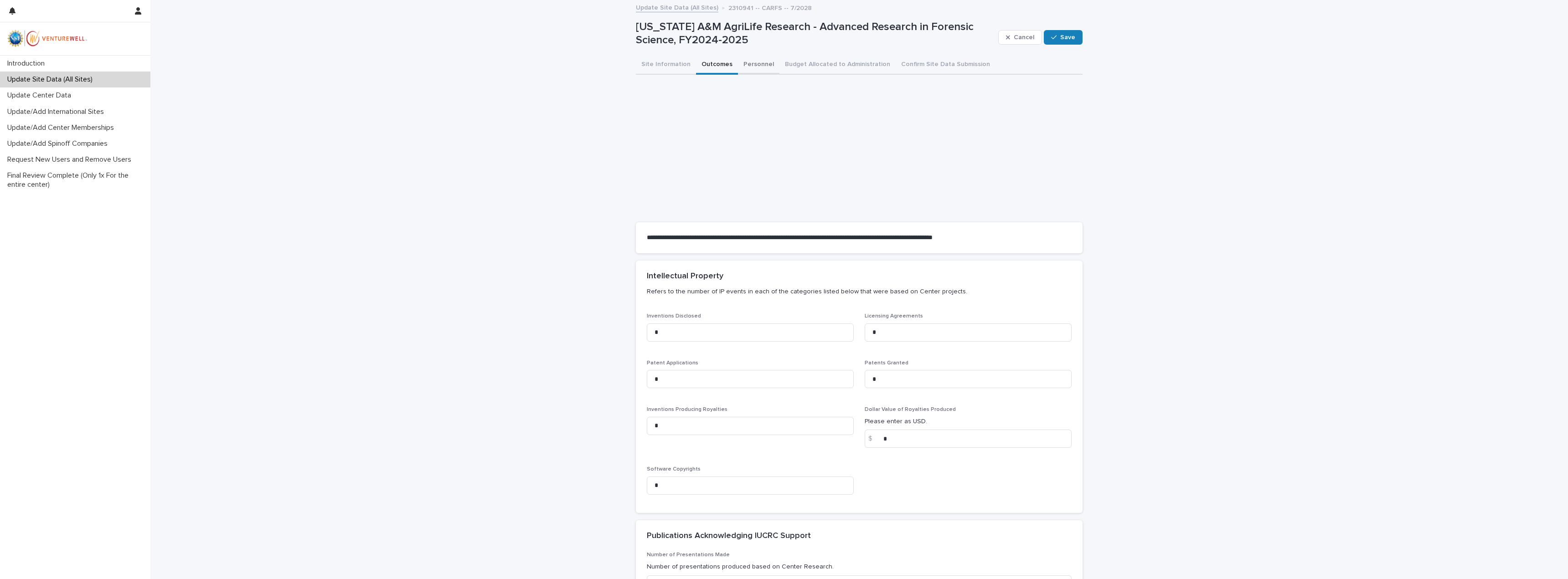
click at [755, 65] on button "Personnel" at bounding box center [758, 65] width 41 height 19
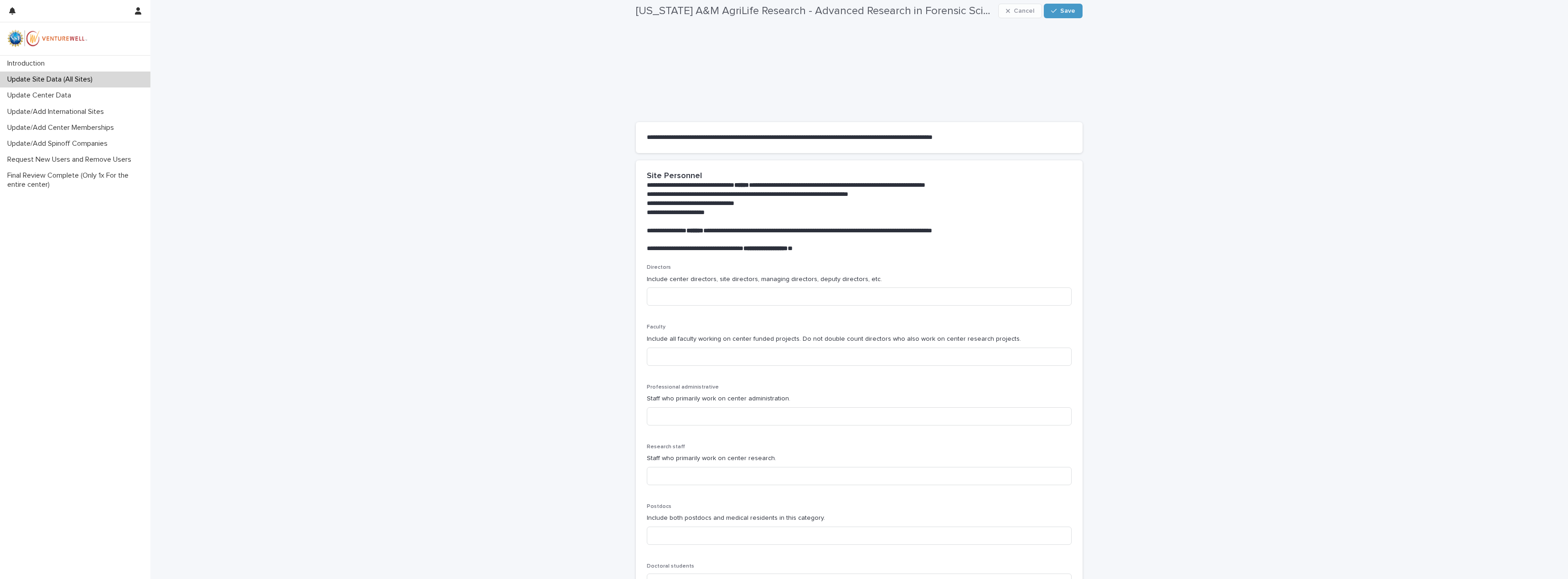
scroll to position [137, 0]
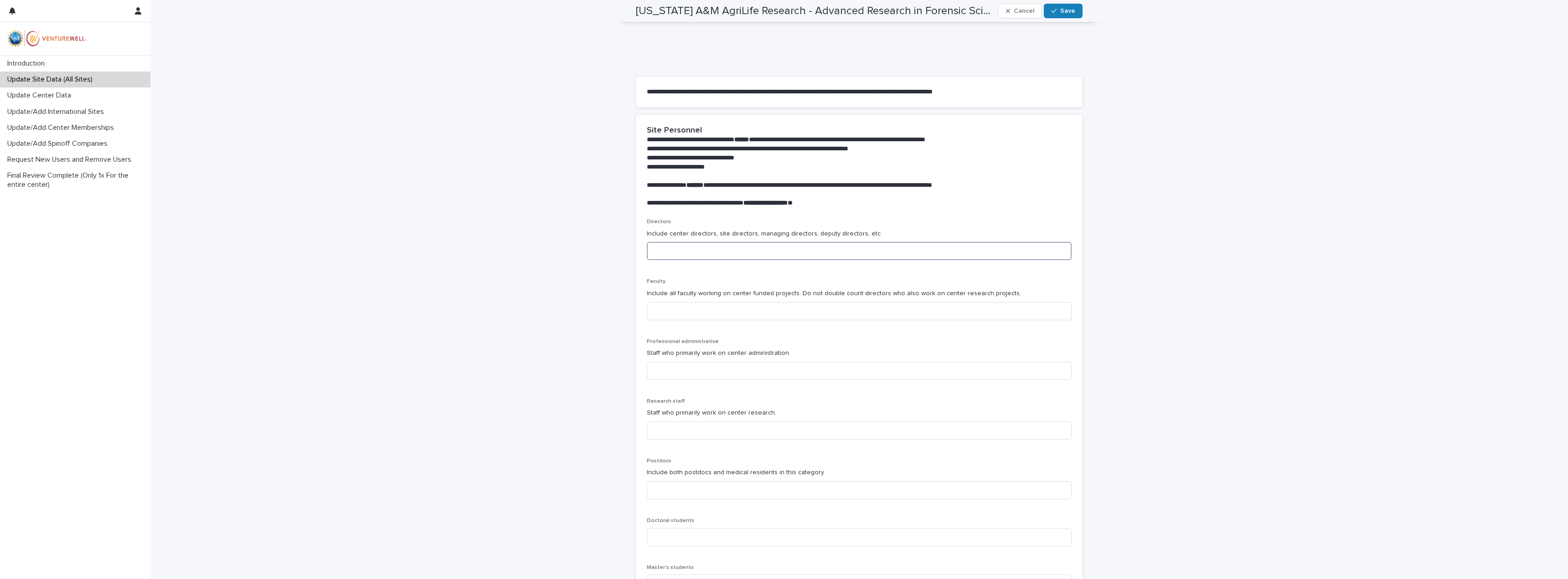
click at [651, 255] on input at bounding box center [859, 251] width 425 height 18
type input "*"
click at [674, 310] on input at bounding box center [859, 311] width 425 height 18
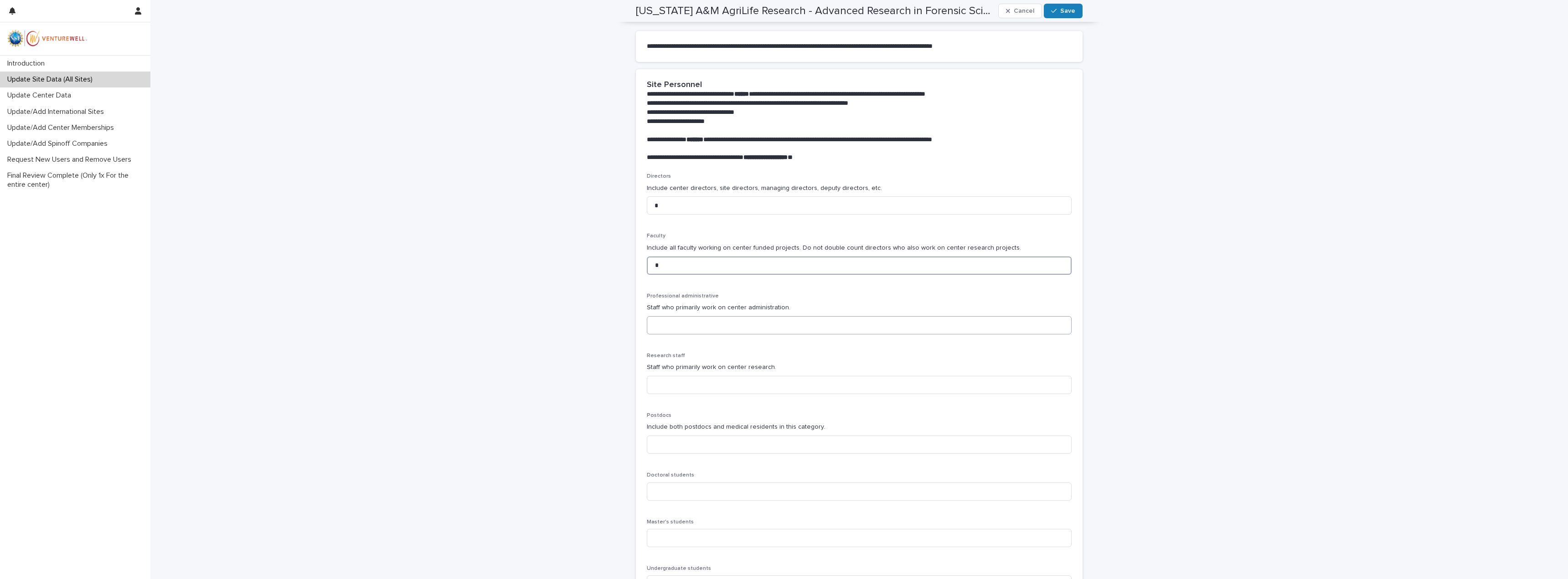
type input "*"
click at [650, 327] on input at bounding box center [859, 326] width 425 height 18
type input "*"
click at [676, 391] on input at bounding box center [859, 385] width 425 height 18
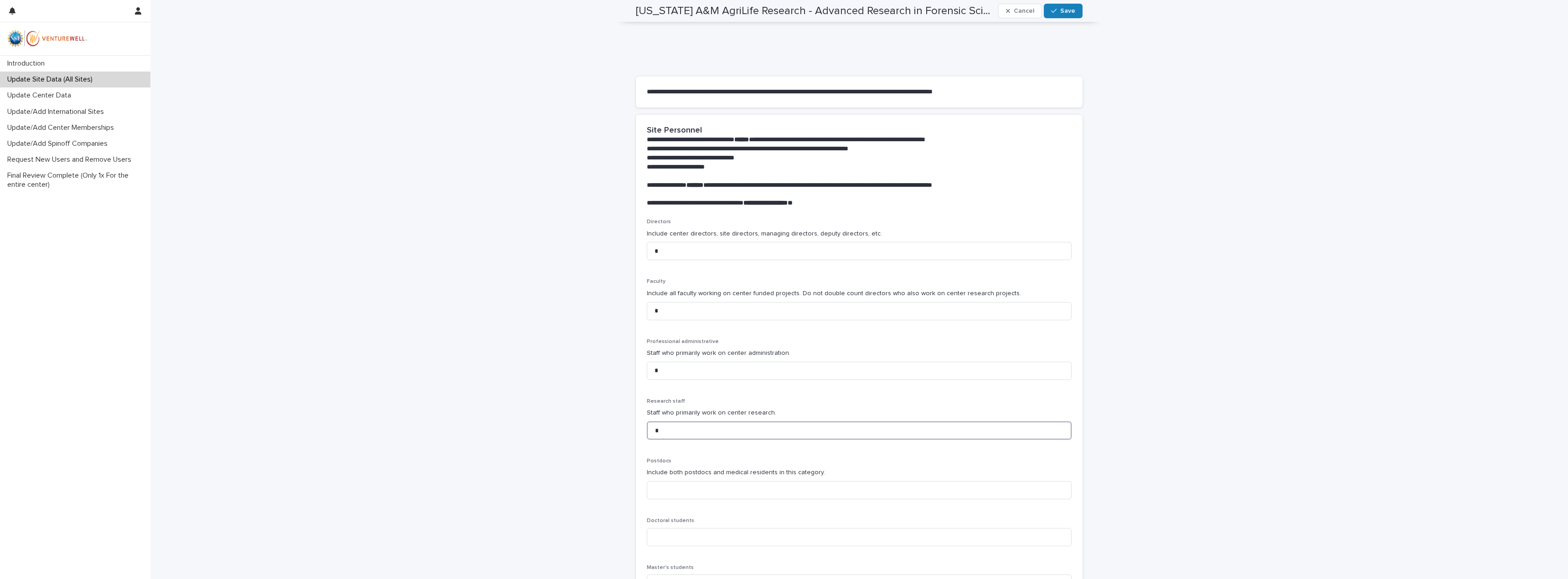
scroll to position [274, 0]
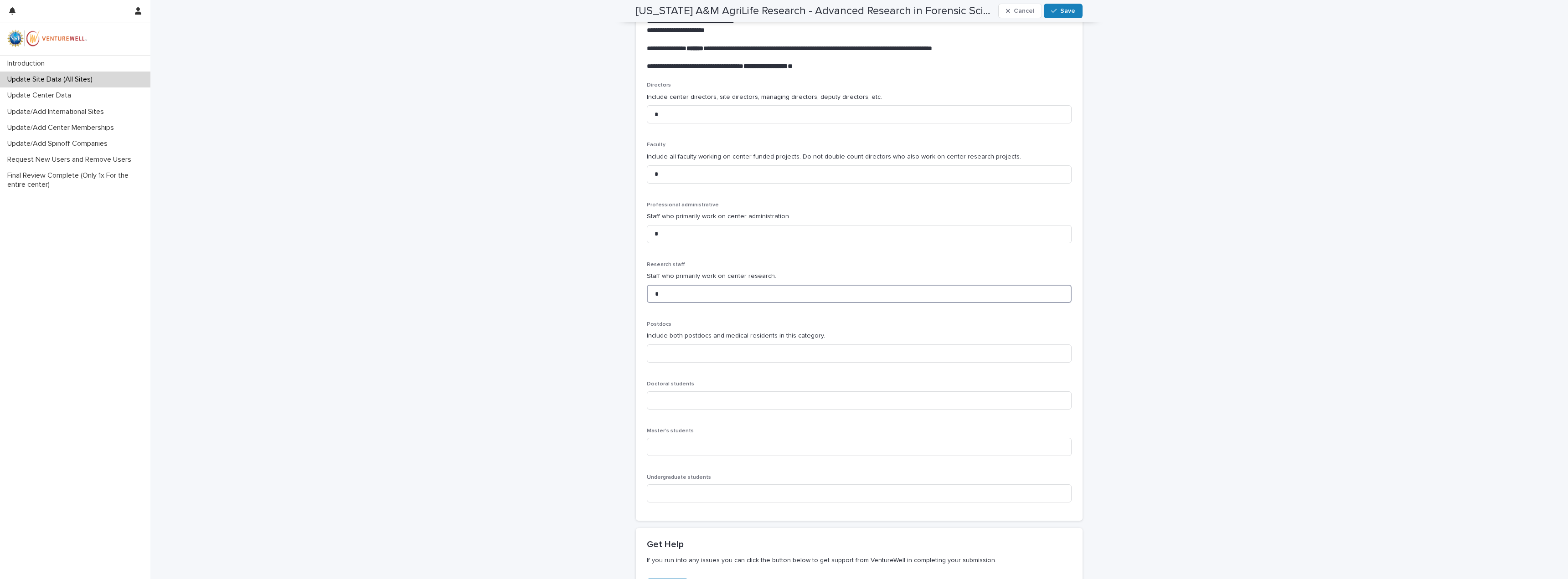
type input "*"
click at [1264, 274] on div "**********" at bounding box center [859, 208] width 1418 height 961
click at [664, 357] on input at bounding box center [859, 353] width 425 height 18
type input "*"
click at [668, 405] on input at bounding box center [859, 400] width 425 height 18
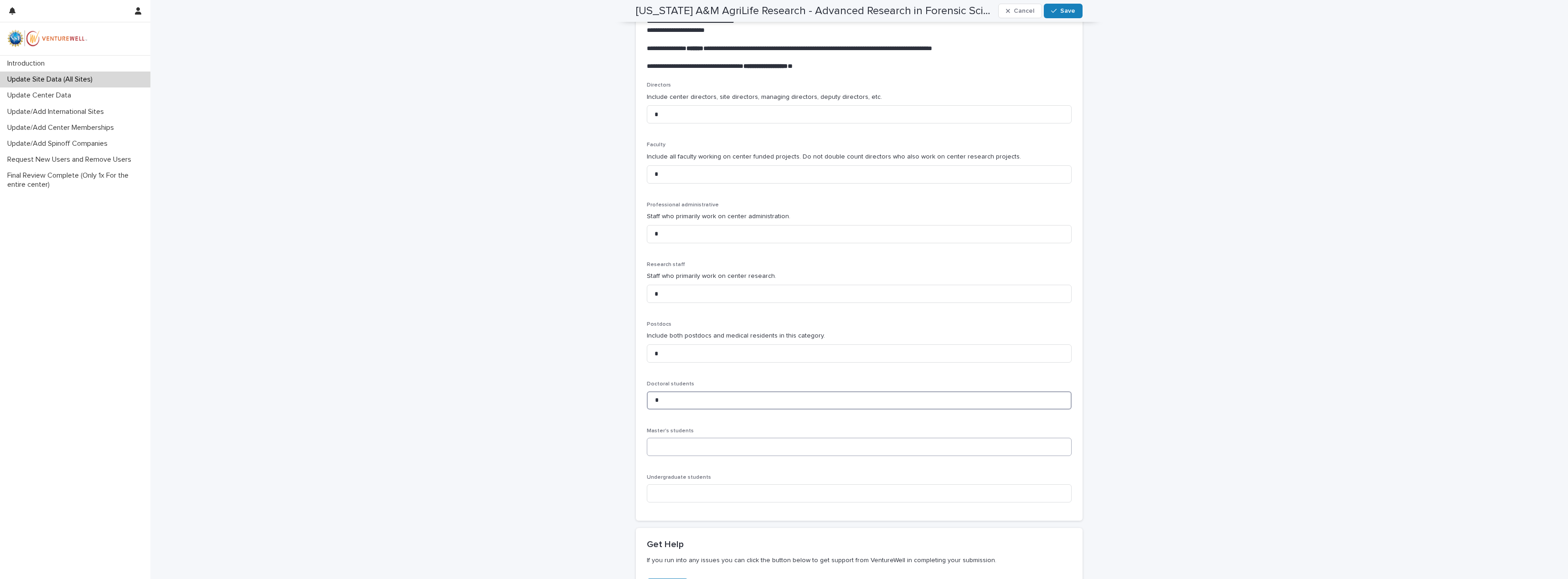
type input "*"
click at [678, 445] on input at bounding box center [859, 446] width 425 height 18
type input "*"
click at [702, 492] on input at bounding box center [859, 493] width 425 height 18
type input "*"
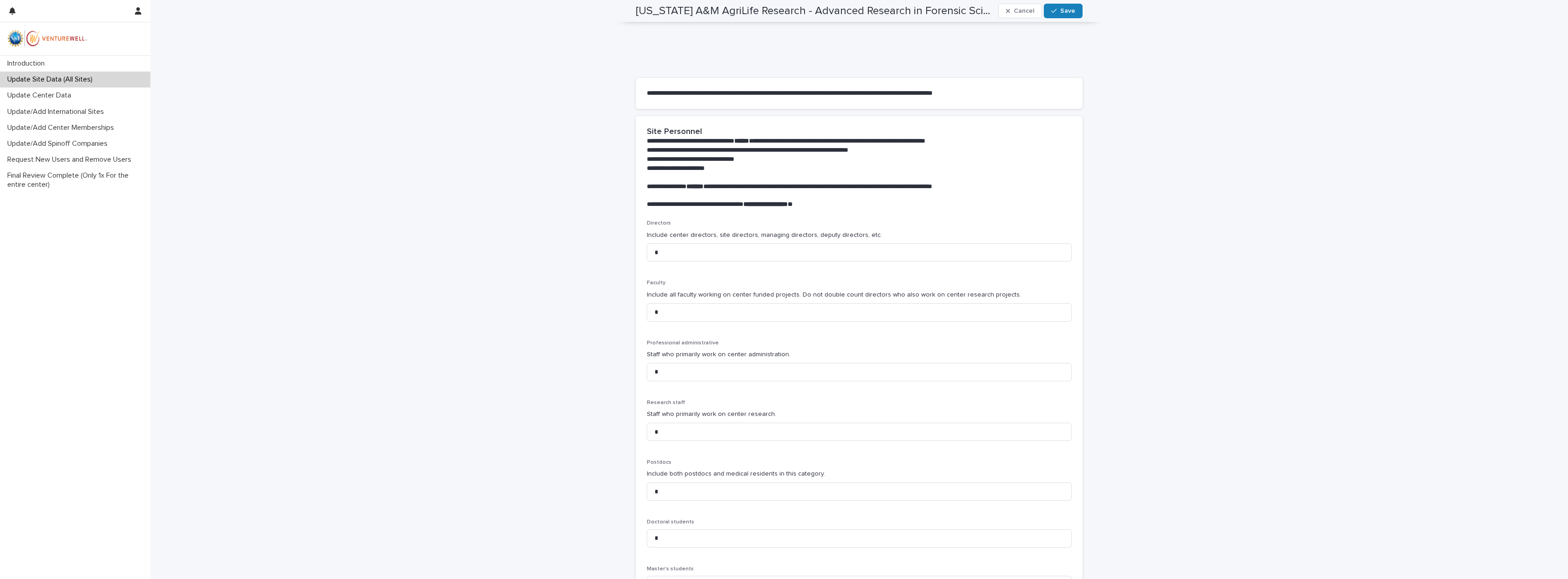
scroll to position [0, 0]
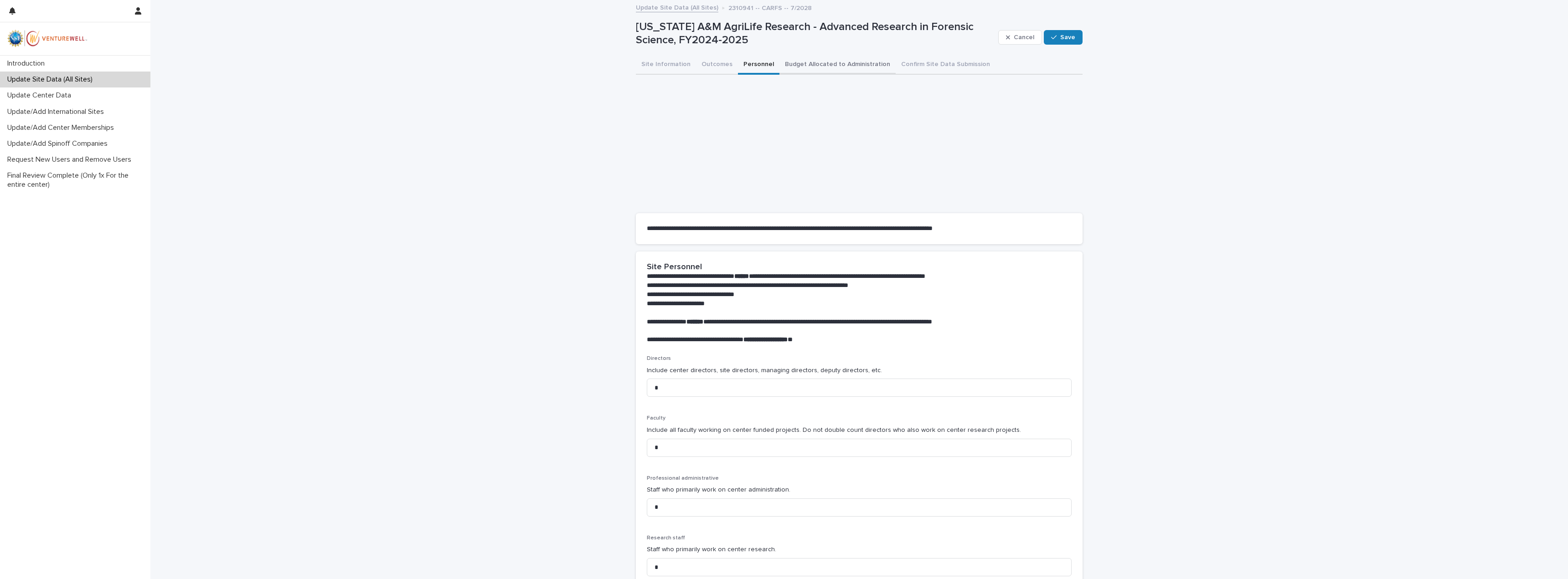
click at [809, 62] on button "Budget Allocated to Administration" at bounding box center [837, 65] width 116 height 19
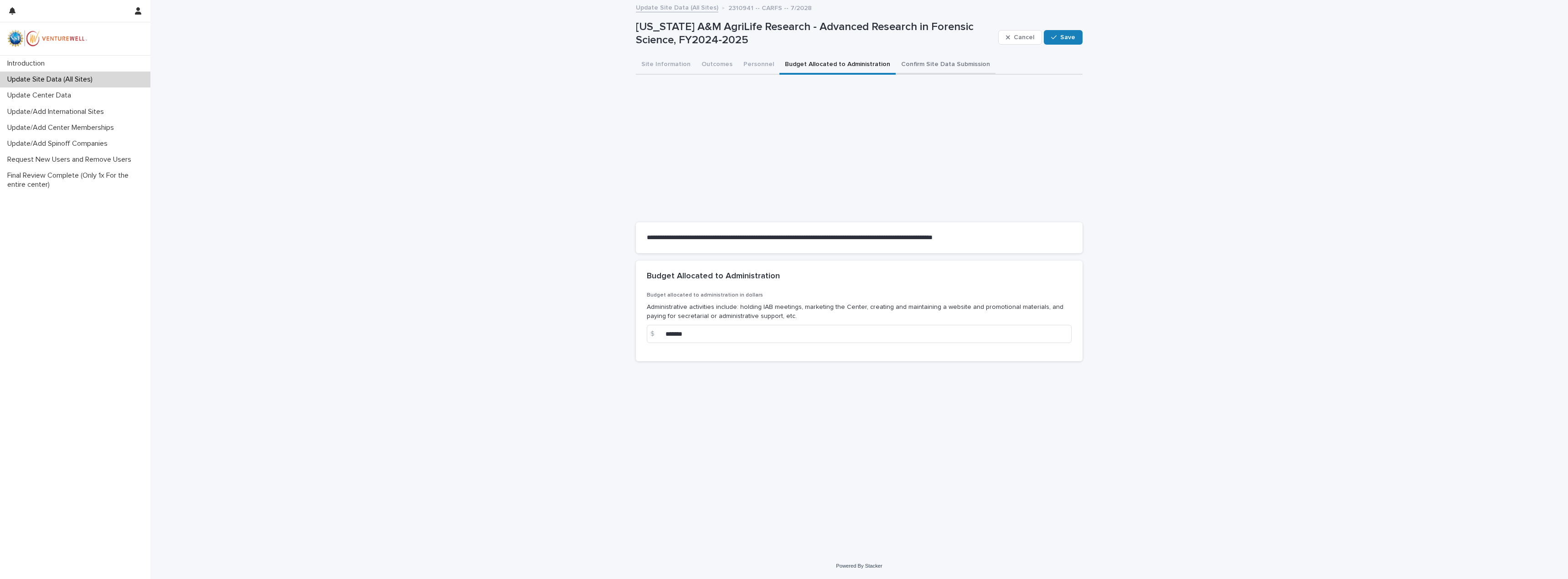
click at [933, 66] on button "Confirm Site Data Submission" at bounding box center [945, 65] width 100 height 19
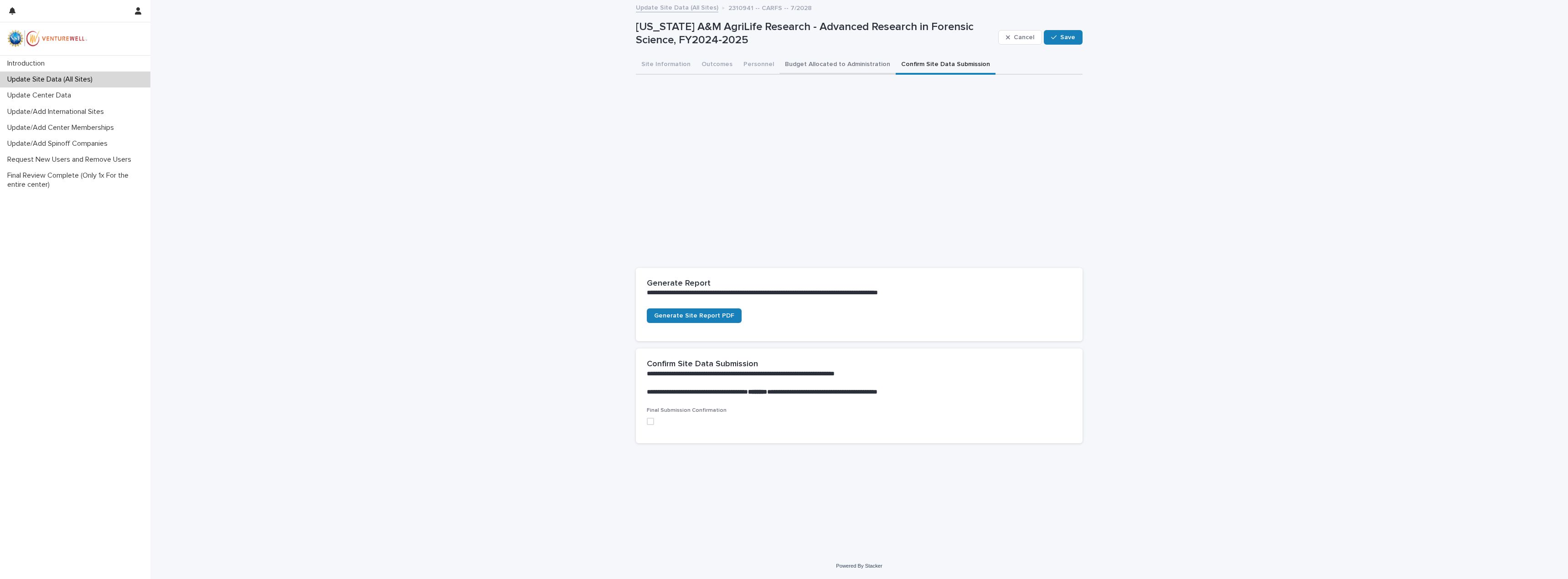
click at [816, 69] on button "Budget Allocated to Administration" at bounding box center [837, 65] width 116 height 19
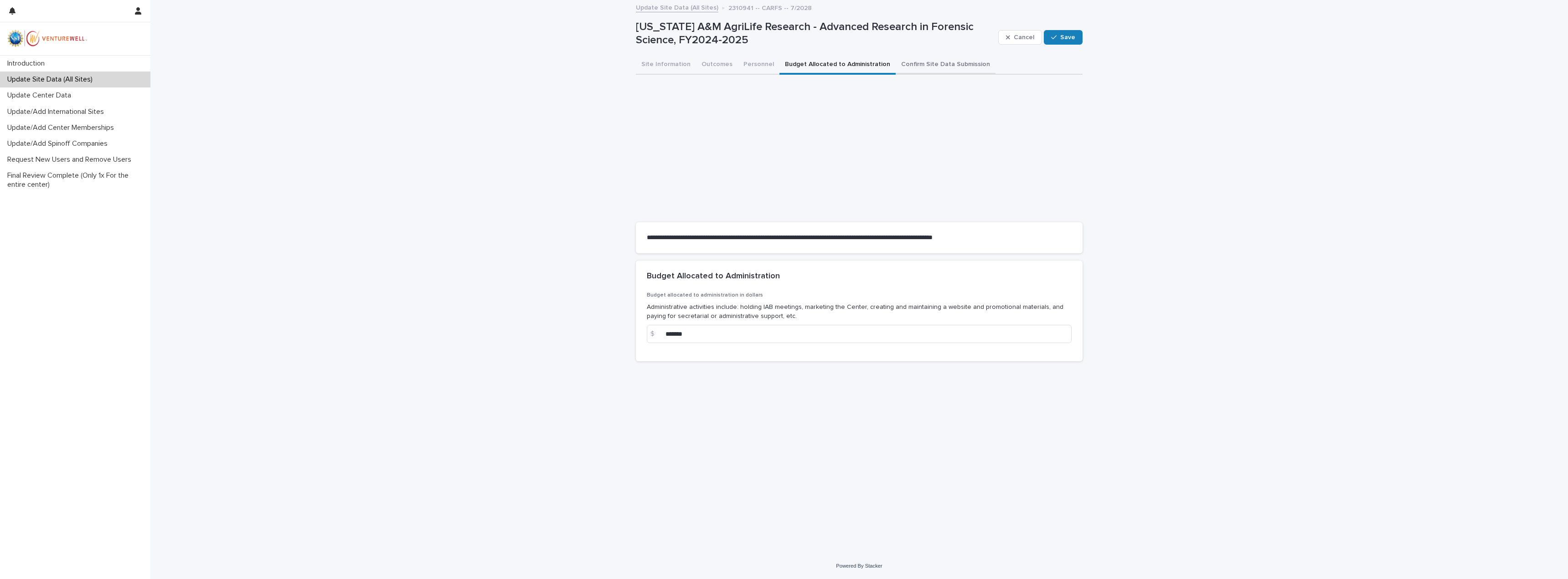
click at [907, 65] on button "Confirm Site Data Submission" at bounding box center [945, 65] width 100 height 19
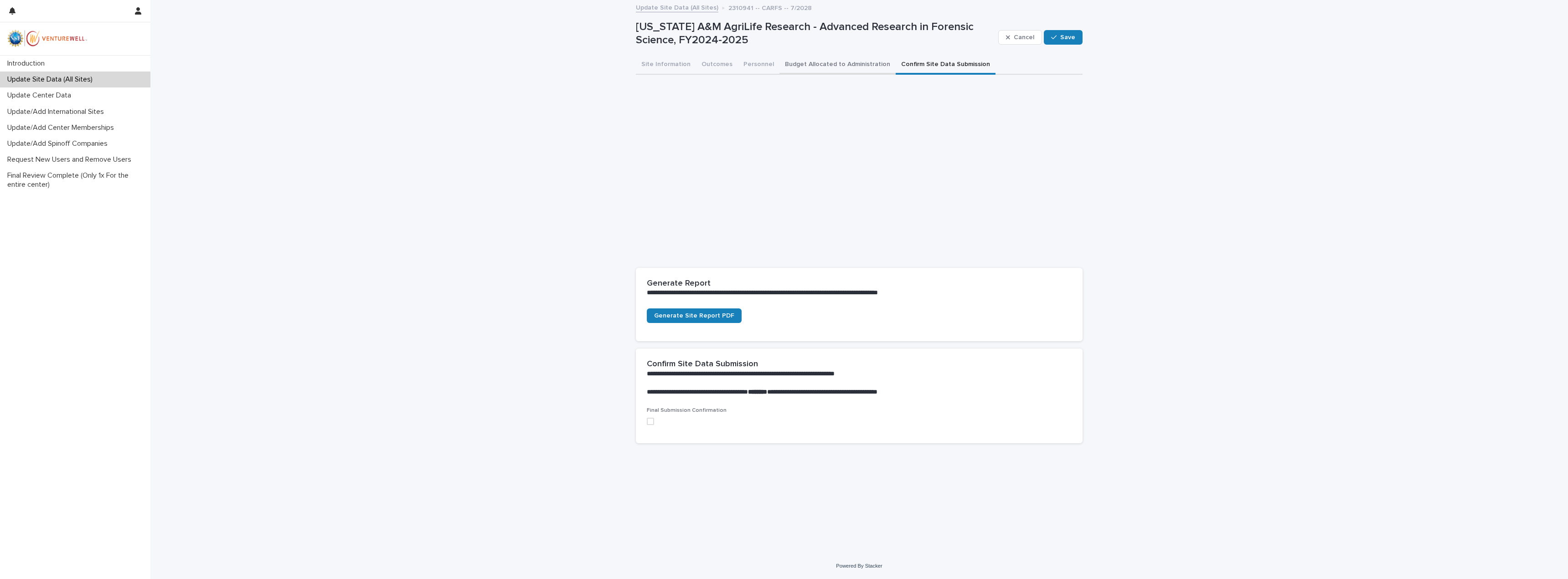
click at [823, 61] on button "Budget Allocated to Administration" at bounding box center [837, 65] width 116 height 19
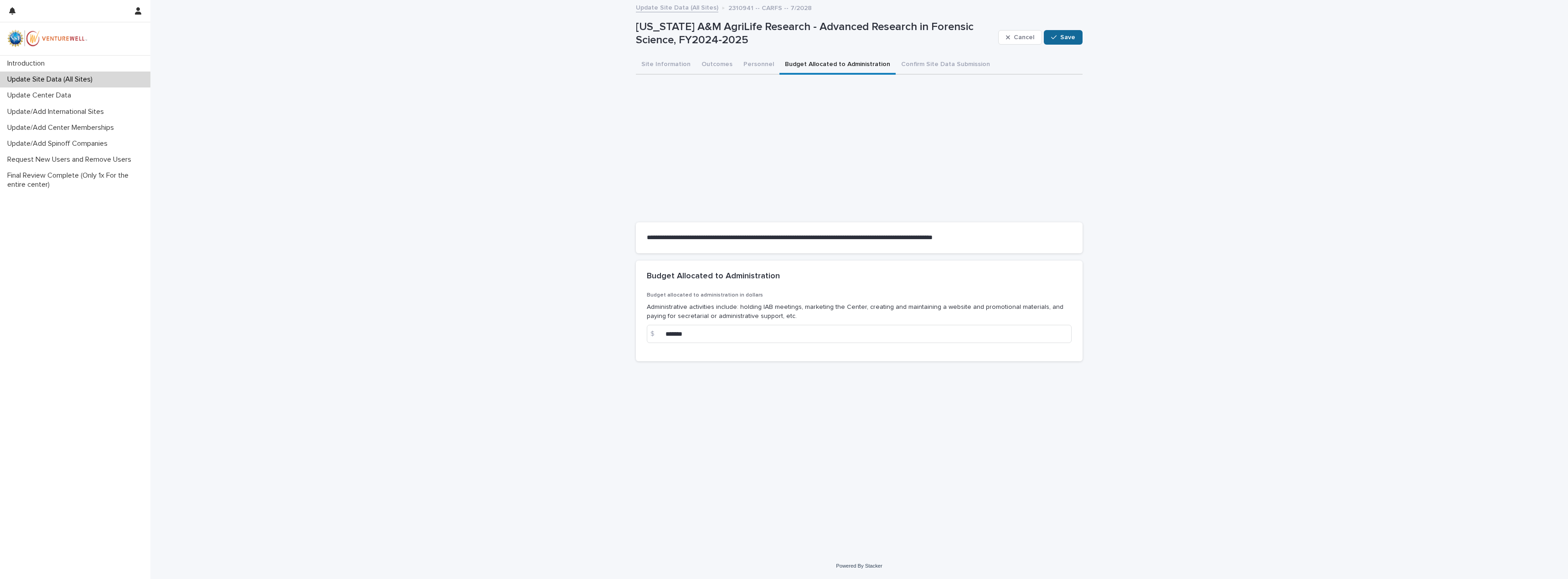
click at [1066, 42] on button "Save" at bounding box center [1063, 37] width 39 height 14
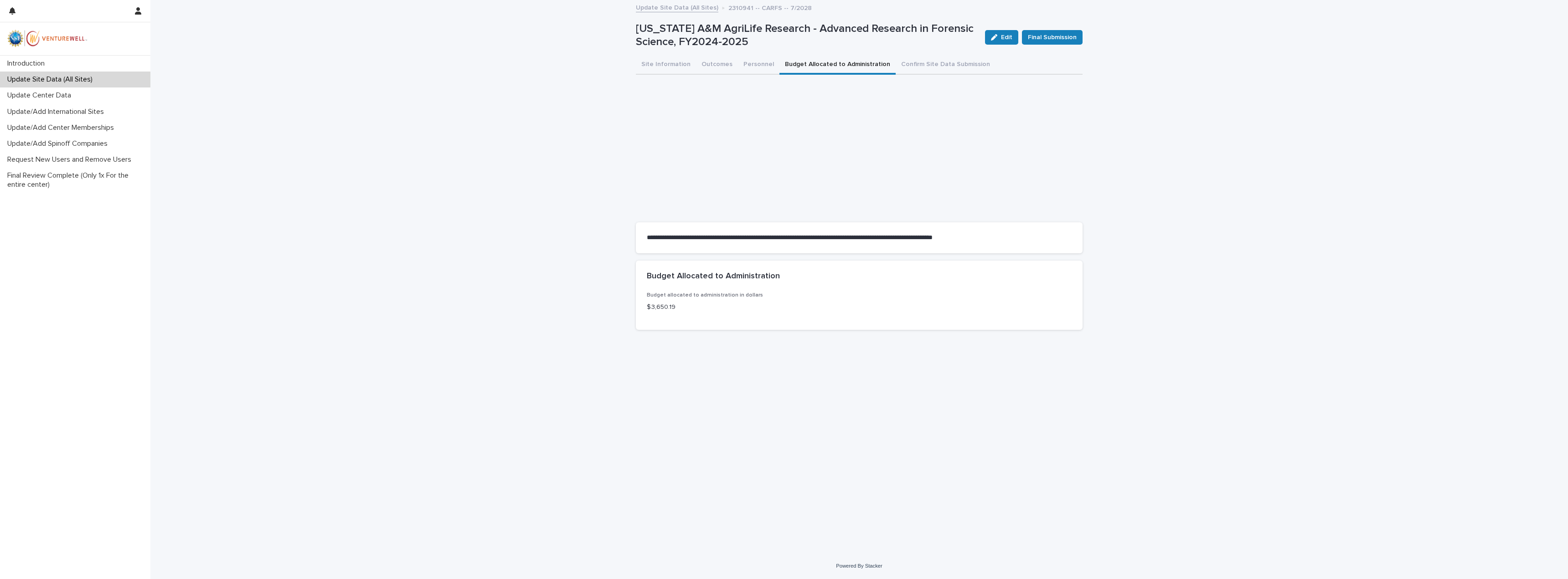
click at [1204, 151] on div "**********" at bounding box center [859, 277] width 1418 height 552
click at [660, 61] on button "Site Information" at bounding box center [666, 65] width 60 height 19
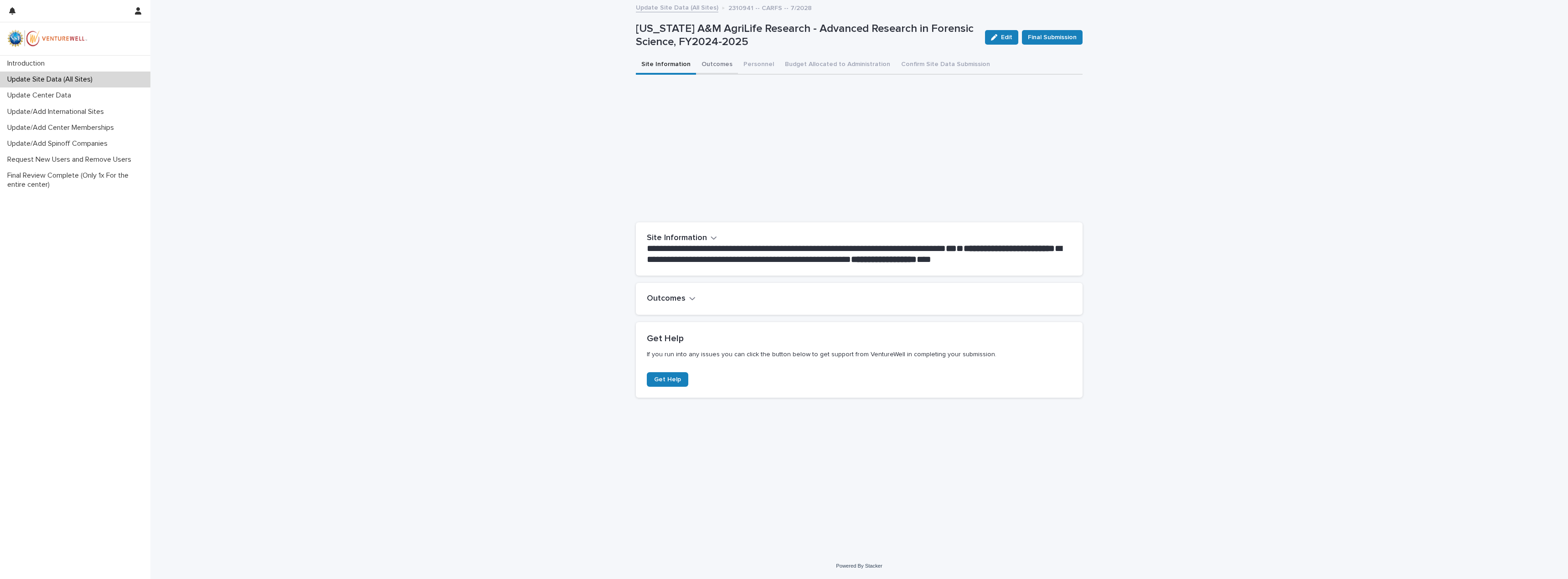
click at [727, 55] on button "Outcomes" at bounding box center [717, 65] width 42 height 19
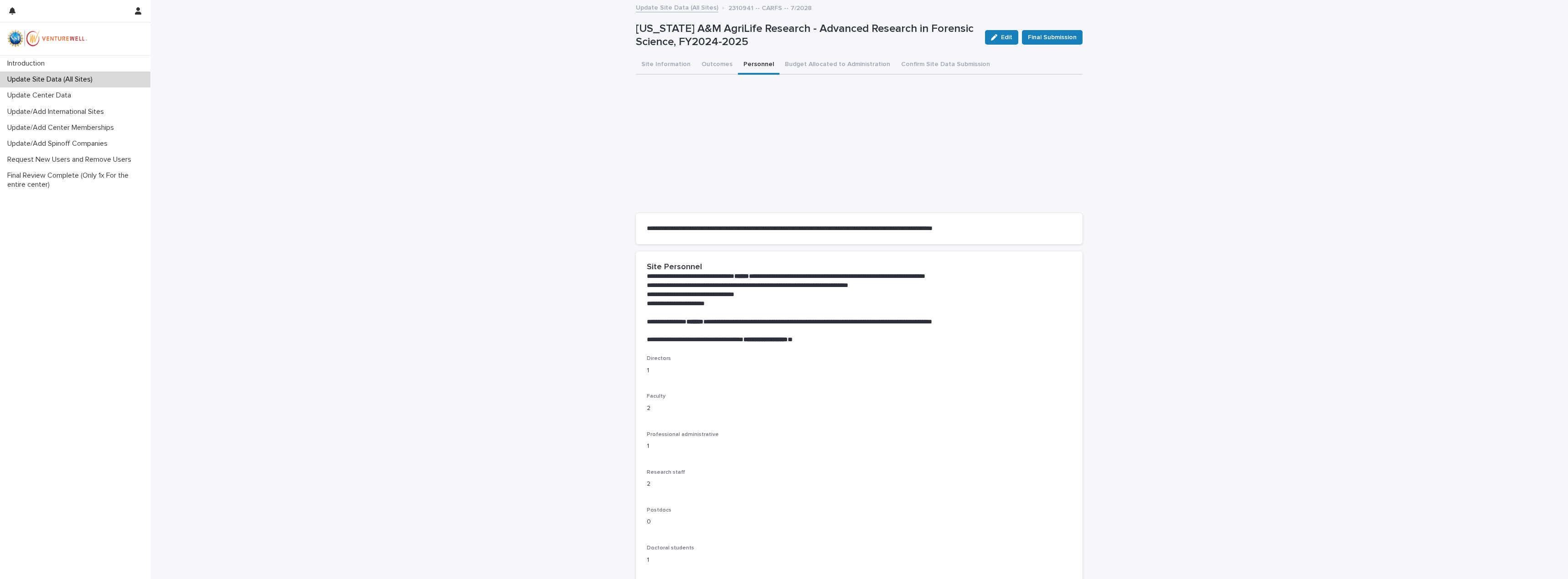
click at [757, 70] on button "Personnel" at bounding box center [758, 65] width 41 height 19
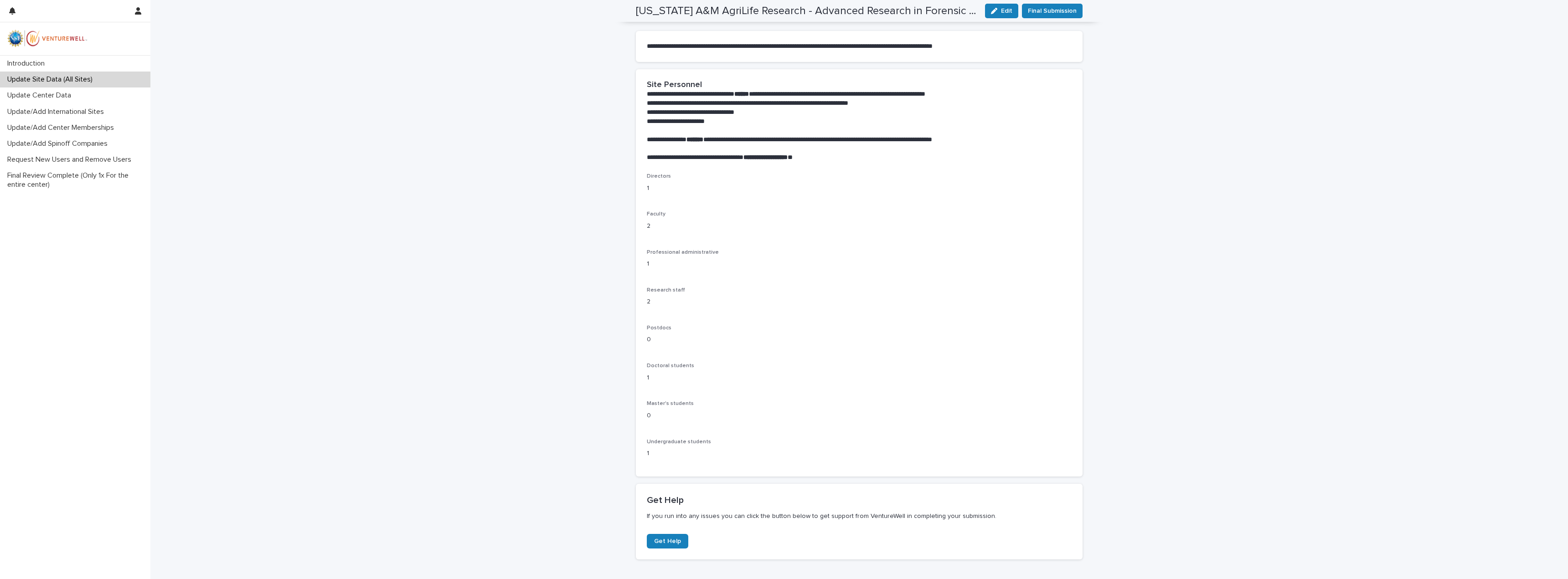
scroll to position [227, 0]
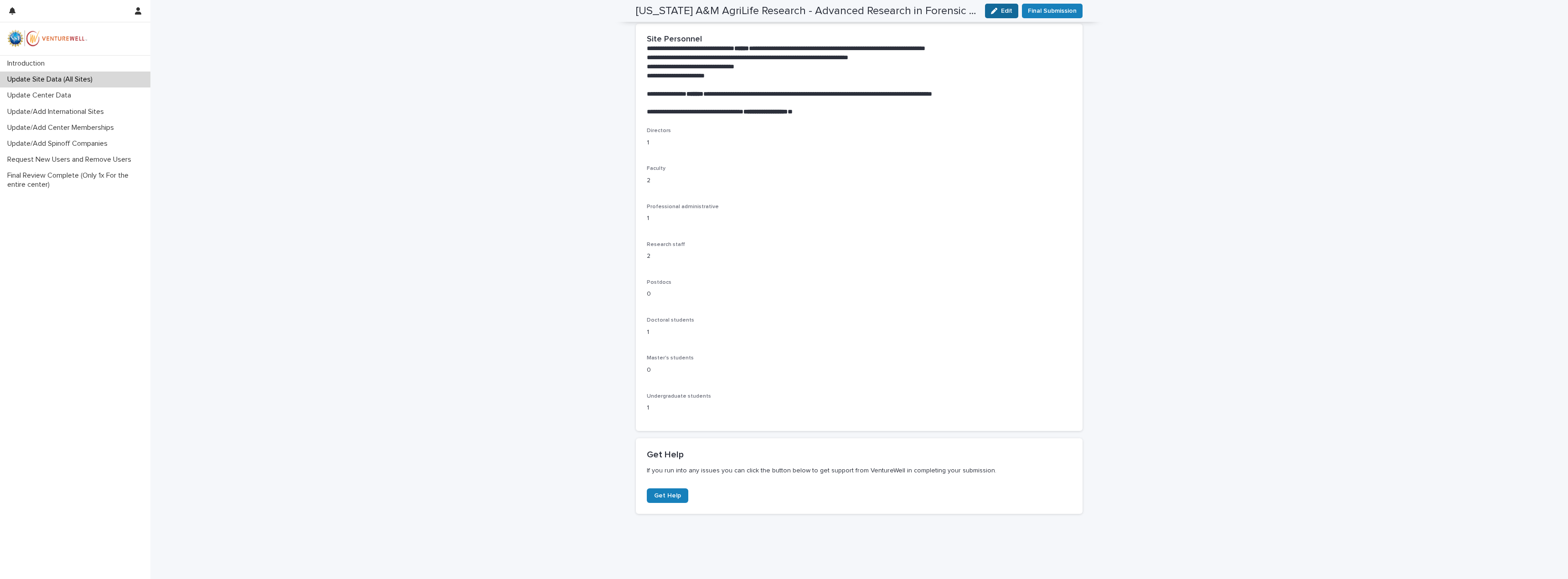
click at [994, 12] on icon "button" at bounding box center [994, 11] width 7 height 7
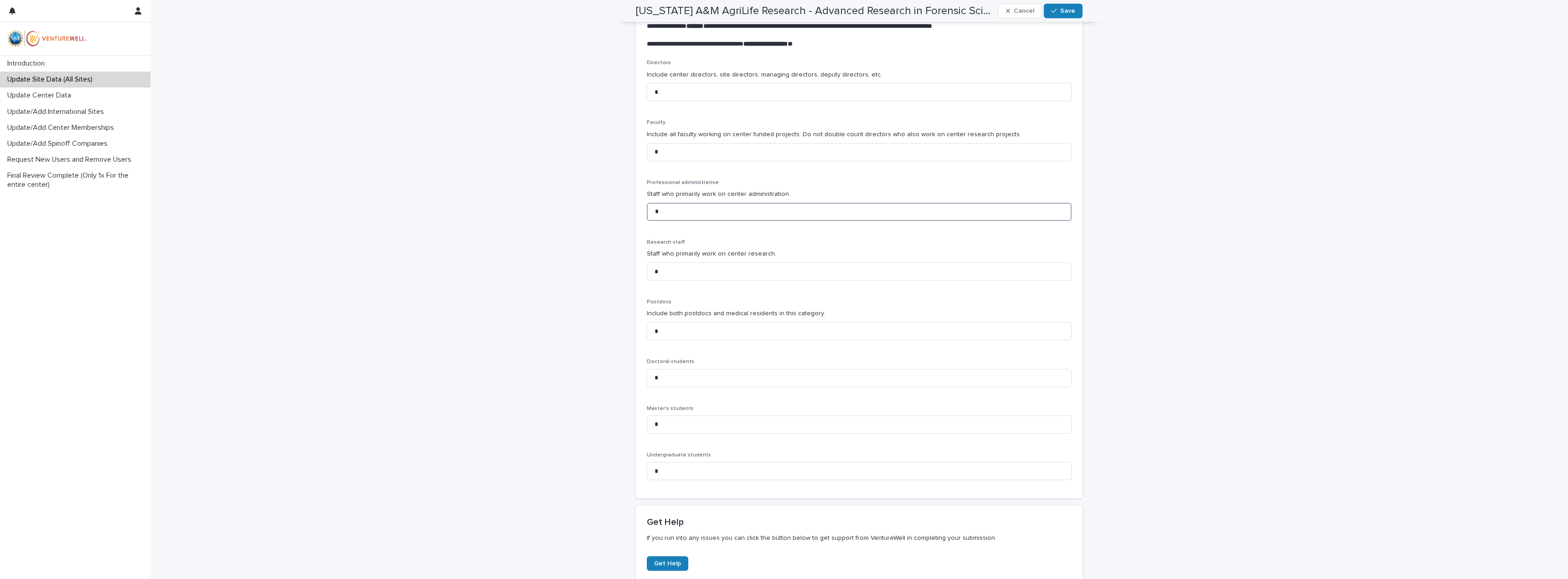
drag, startPoint x: 665, startPoint y: 207, endPoint x: 626, endPoint y: 211, distance: 39.2
click at [626, 211] on div "**********" at bounding box center [859, 185] width 1418 height 961
type input "*"
click at [1230, 305] on div "**********" at bounding box center [859, 185] width 1418 height 961
click at [1072, 7] on button "Save" at bounding box center [1063, 10] width 39 height 14
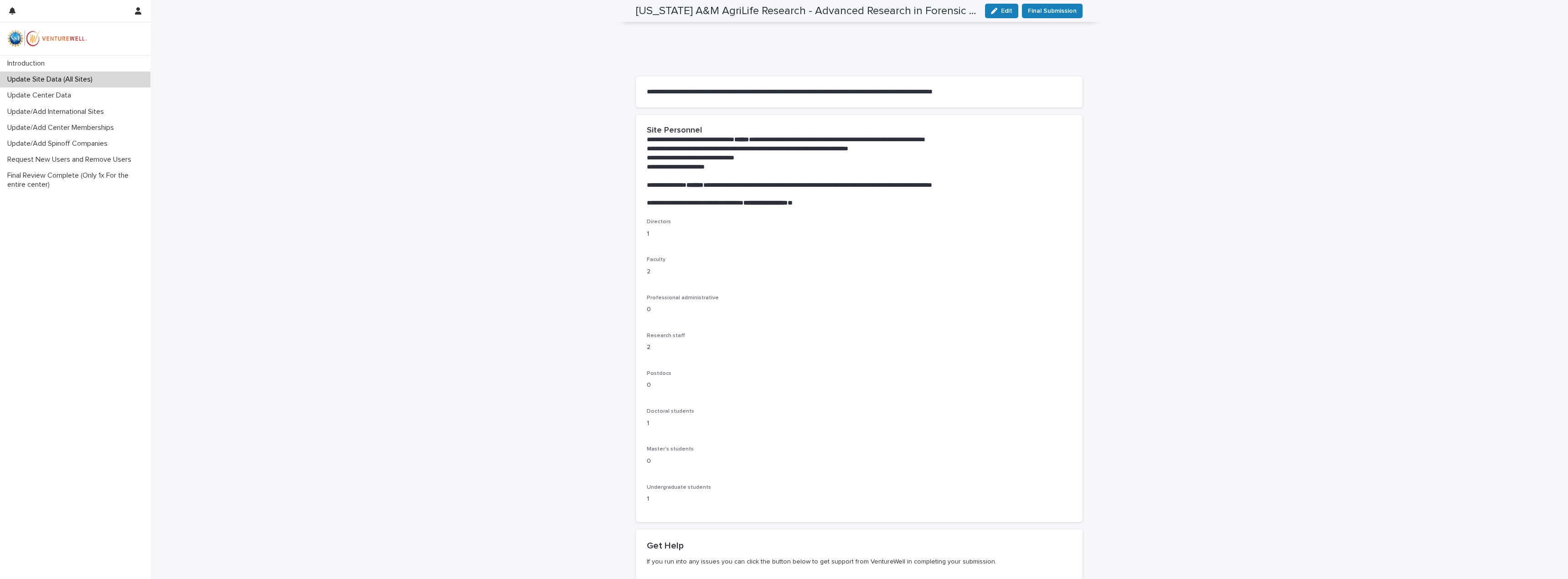
scroll to position [0, 0]
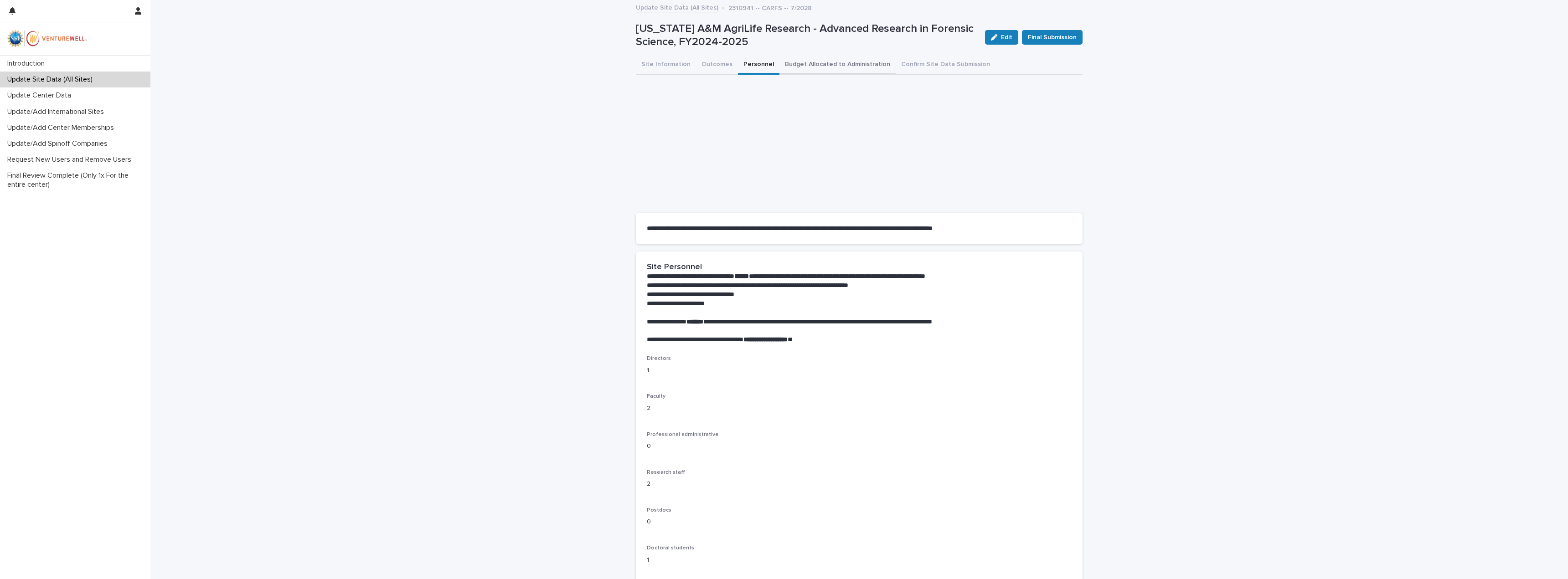
click at [814, 56] on button "Budget Allocated to Administration" at bounding box center [837, 65] width 116 height 19
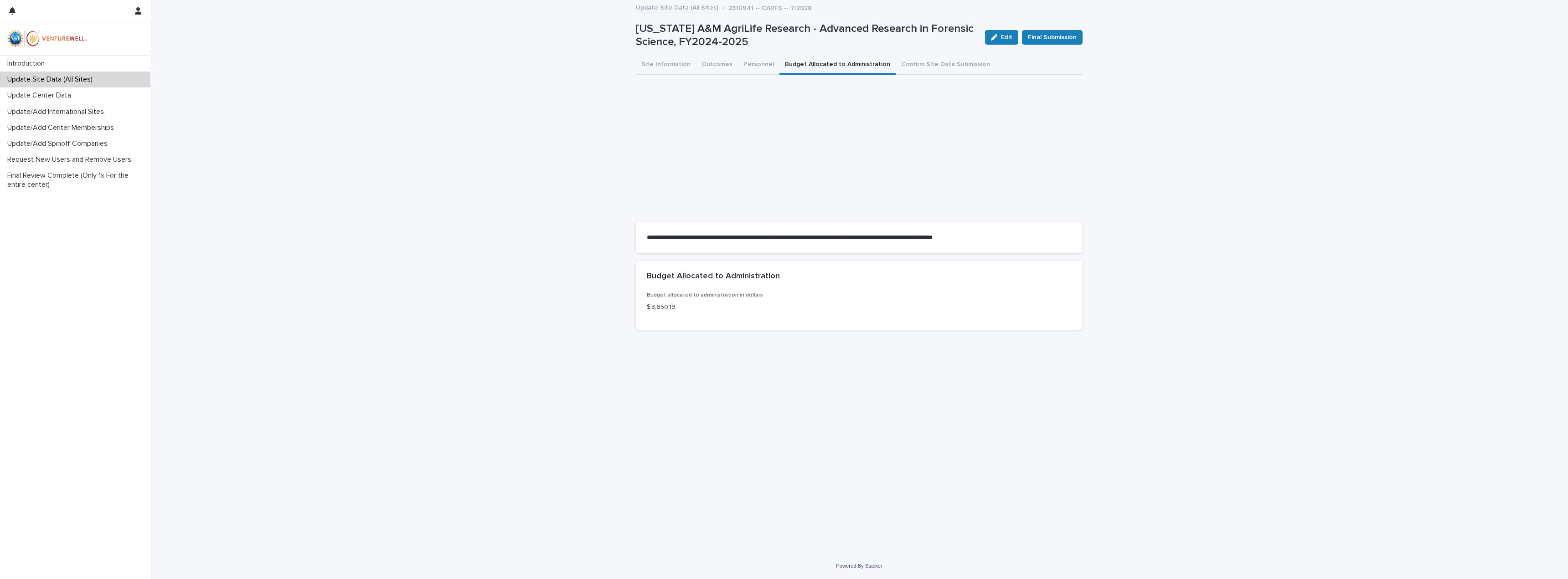
click at [663, 309] on p "$ 3,650.19" at bounding box center [859, 306] width 425 height 9
click at [659, 65] on button "Site Information" at bounding box center [666, 65] width 60 height 19
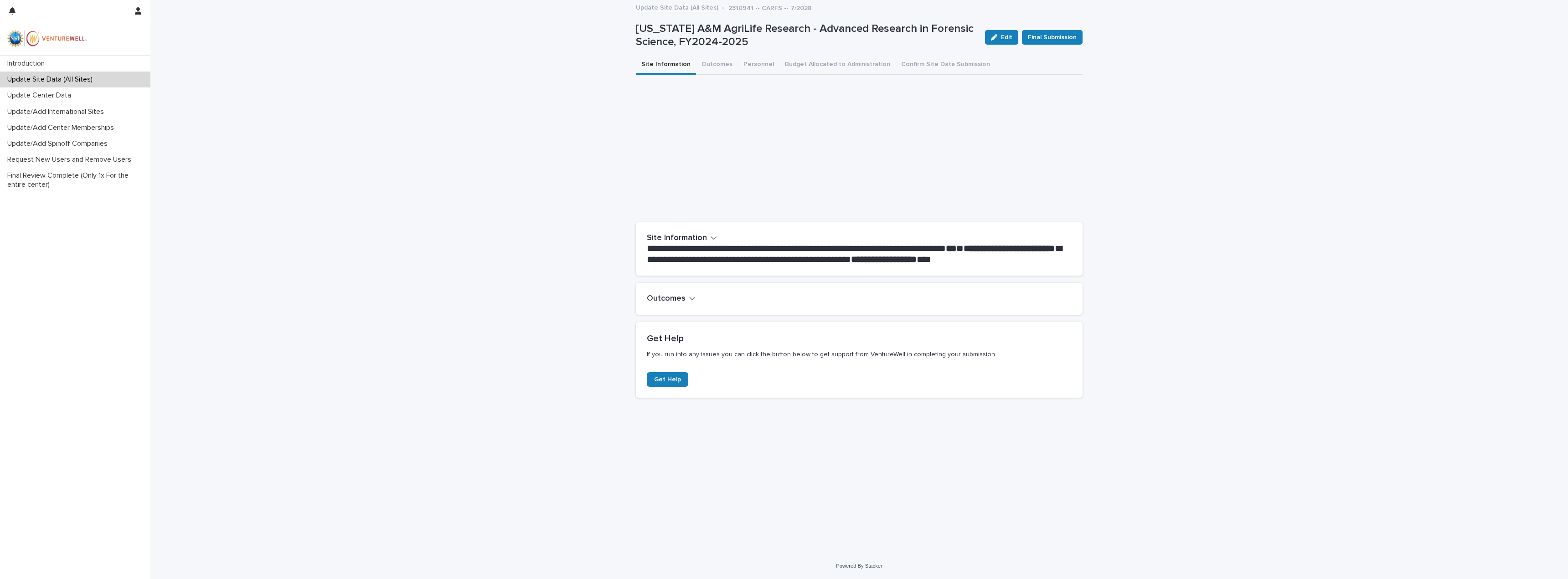
click at [675, 291] on div "Outcomes" at bounding box center [859, 299] width 447 height 32
click at [667, 298] on h2 "Outcomes" at bounding box center [666, 299] width 39 height 10
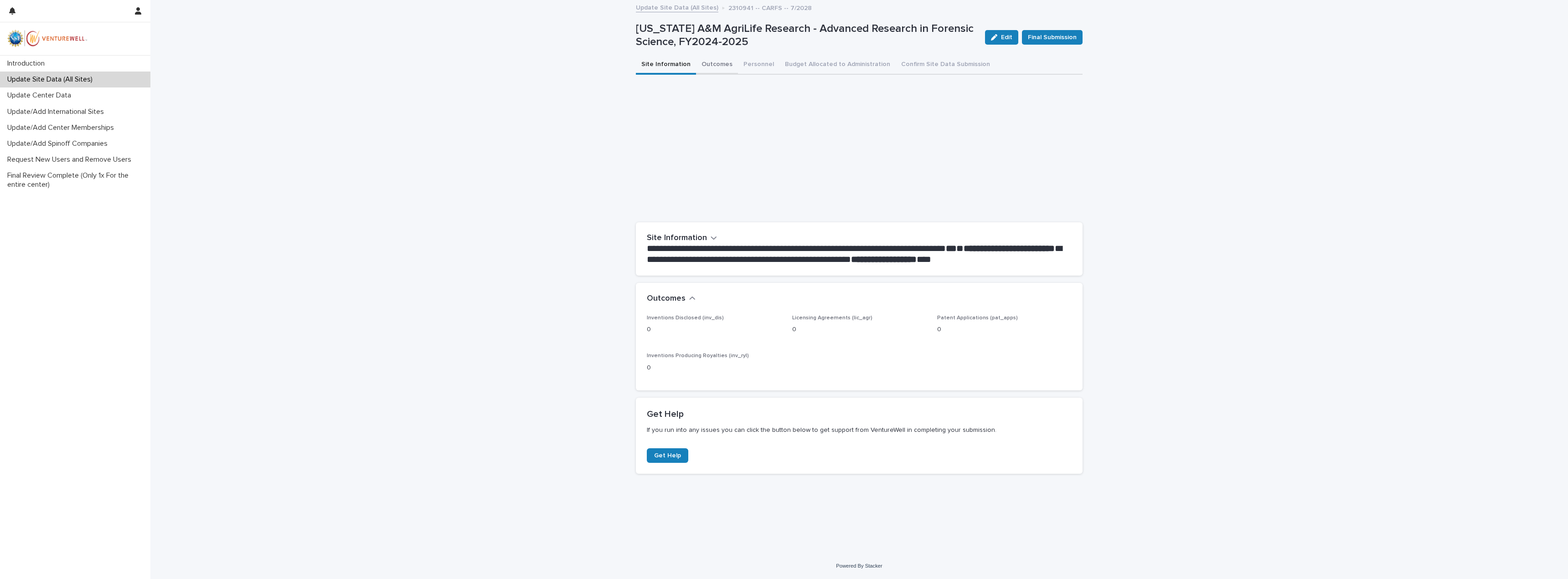
click at [716, 68] on button "Outcomes" at bounding box center [717, 65] width 42 height 19
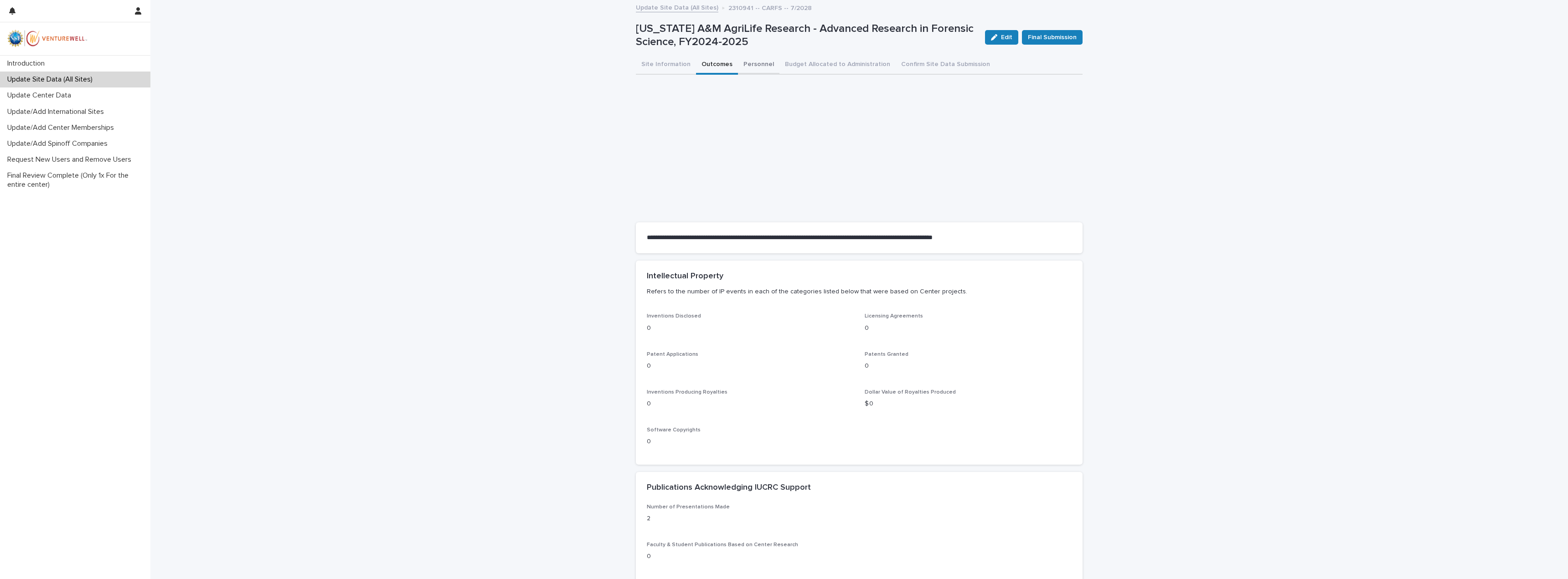
click at [742, 65] on button "Personnel" at bounding box center [758, 65] width 41 height 19
